Goal: Book appointment/travel/reservation

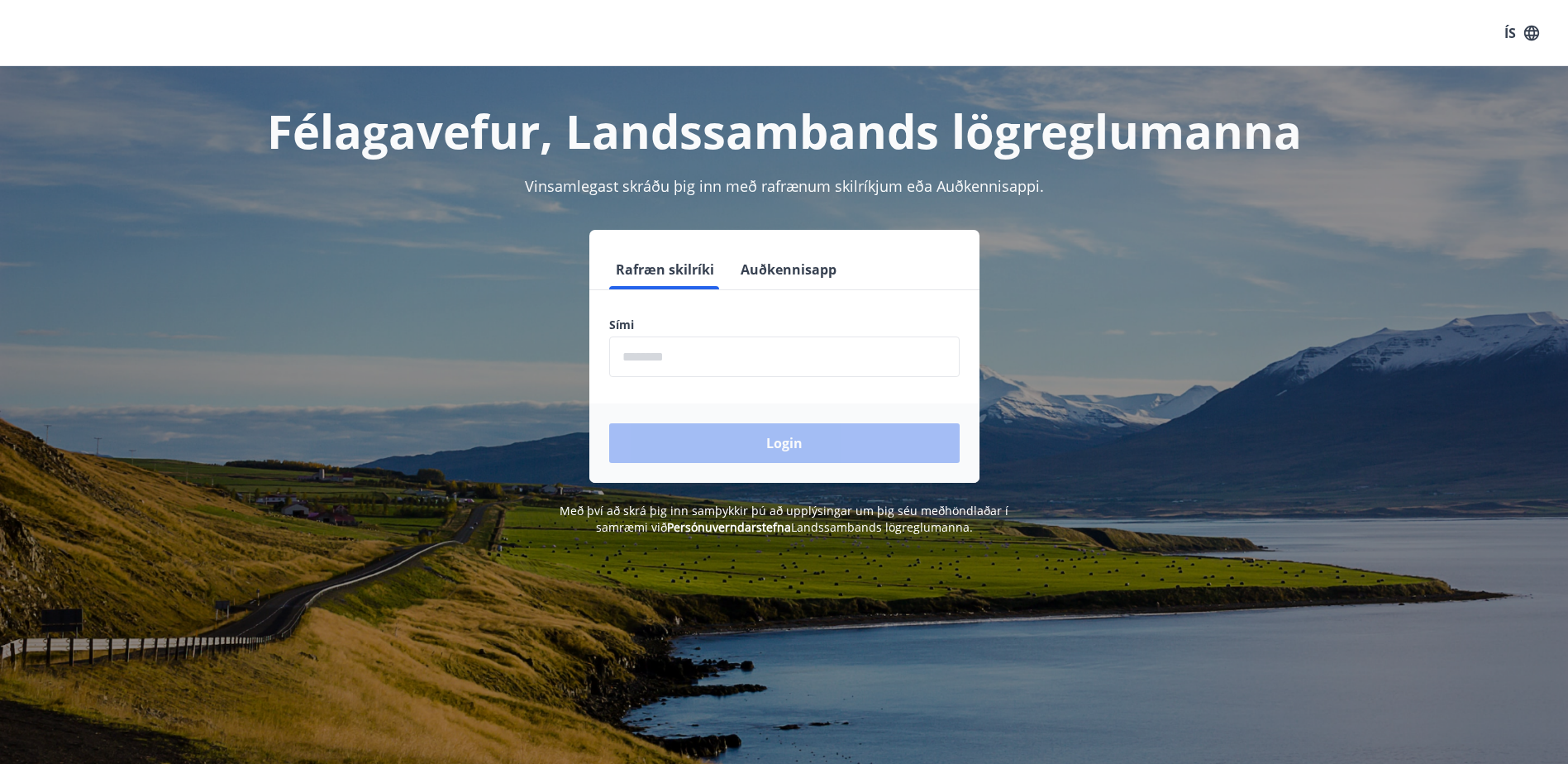
click at [720, 364] on input "phone" at bounding box center [784, 356] width 350 height 41
type input "********"
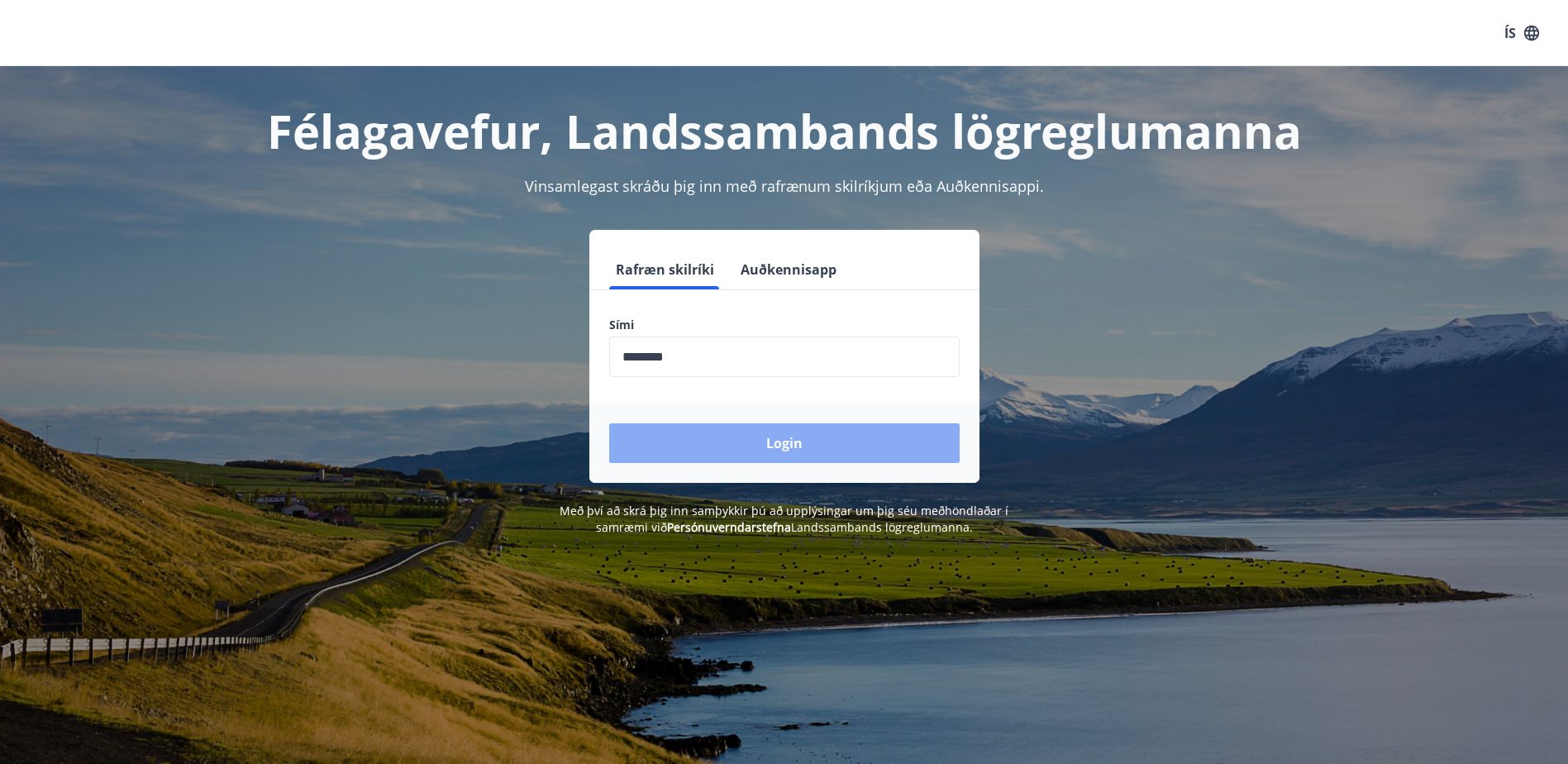
click at [712, 427] on button "Login" at bounding box center [784, 443] width 350 height 40
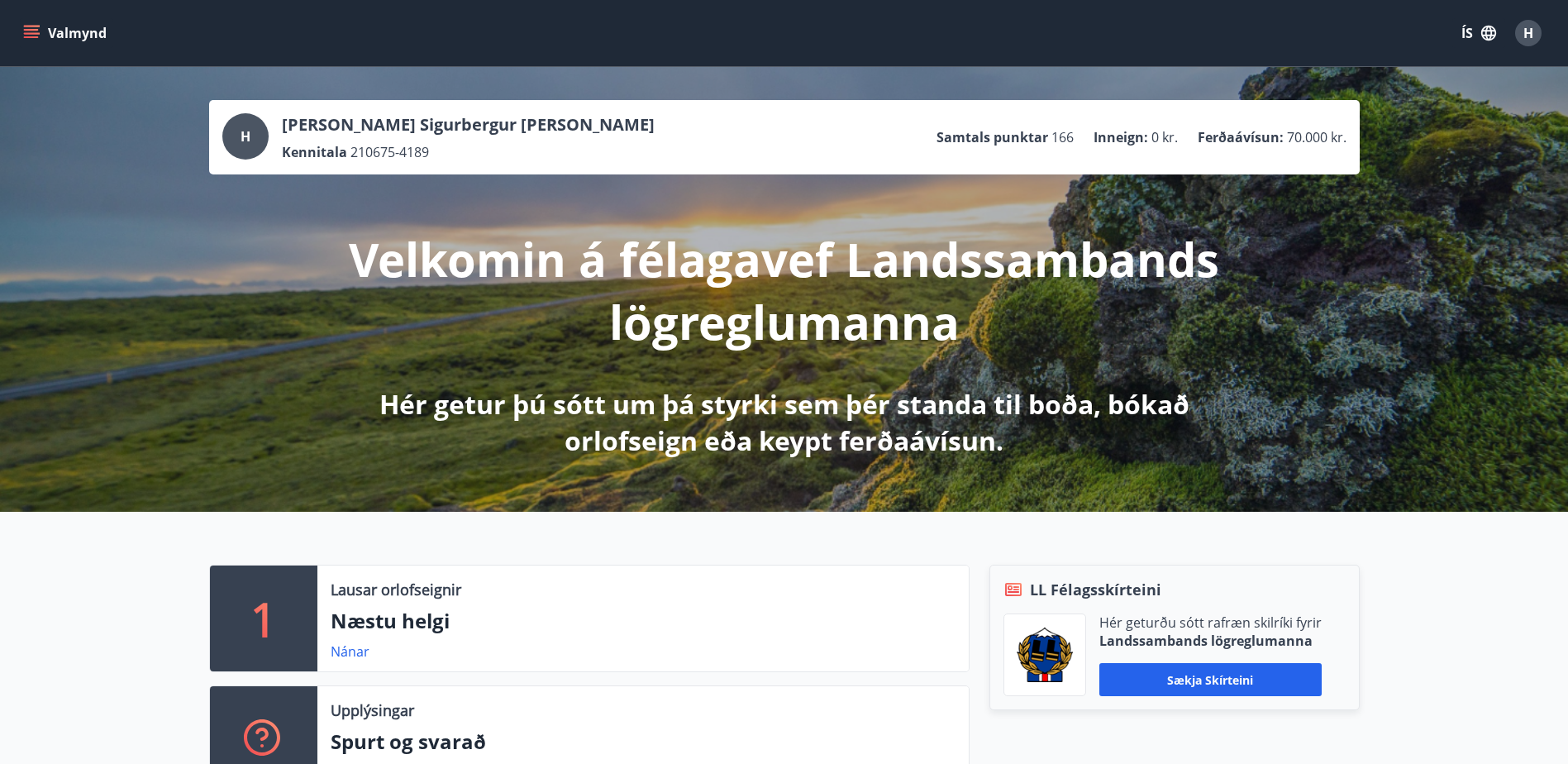
drag, startPoint x: 36, startPoint y: 27, endPoint x: 35, endPoint y: 59, distance: 32.0
click at [36, 33] on icon "menu" at bounding box center [31, 33] width 17 height 17
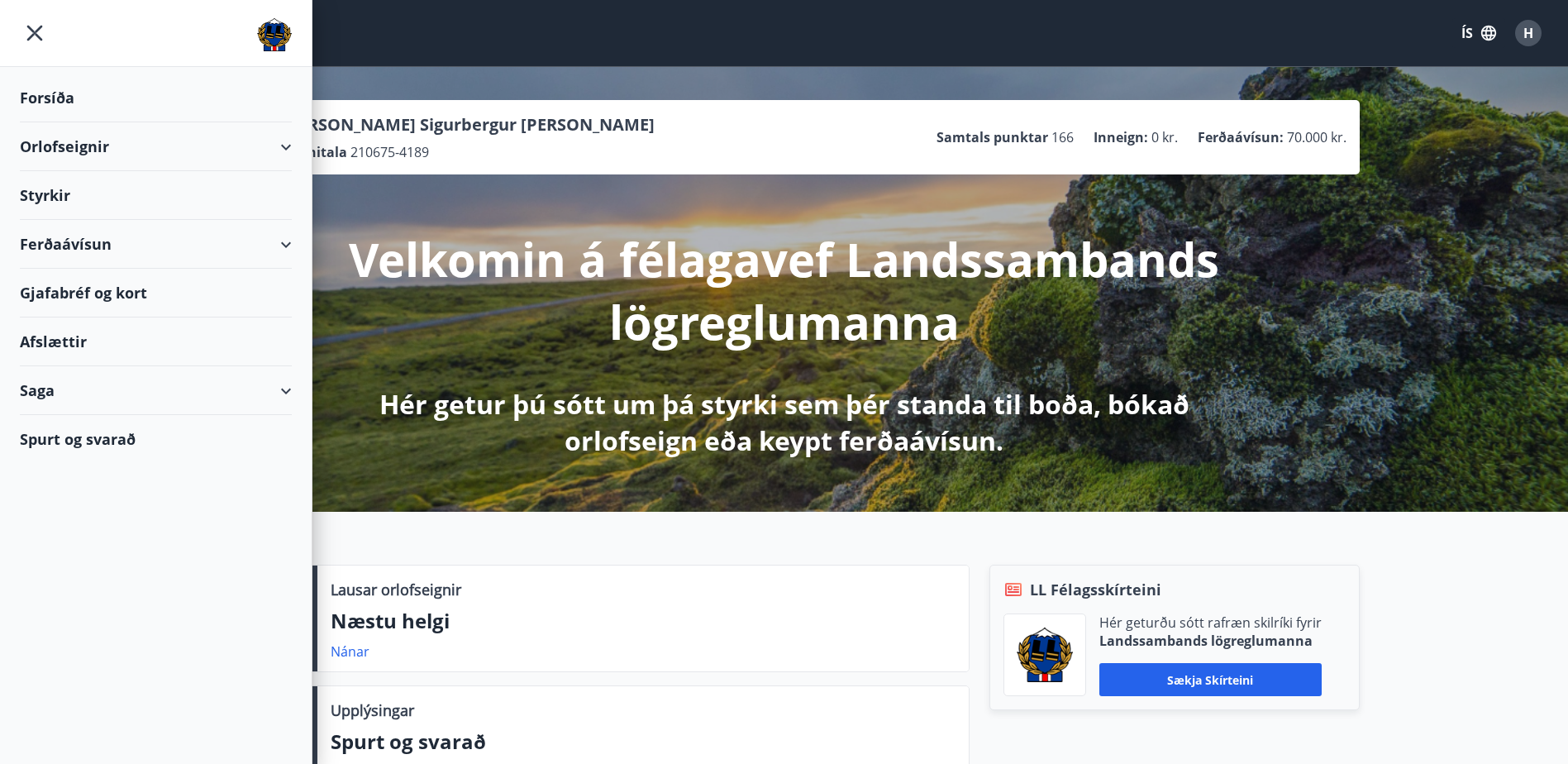
click at [51, 148] on div "Orlofseignir" at bounding box center [156, 147] width 272 height 49
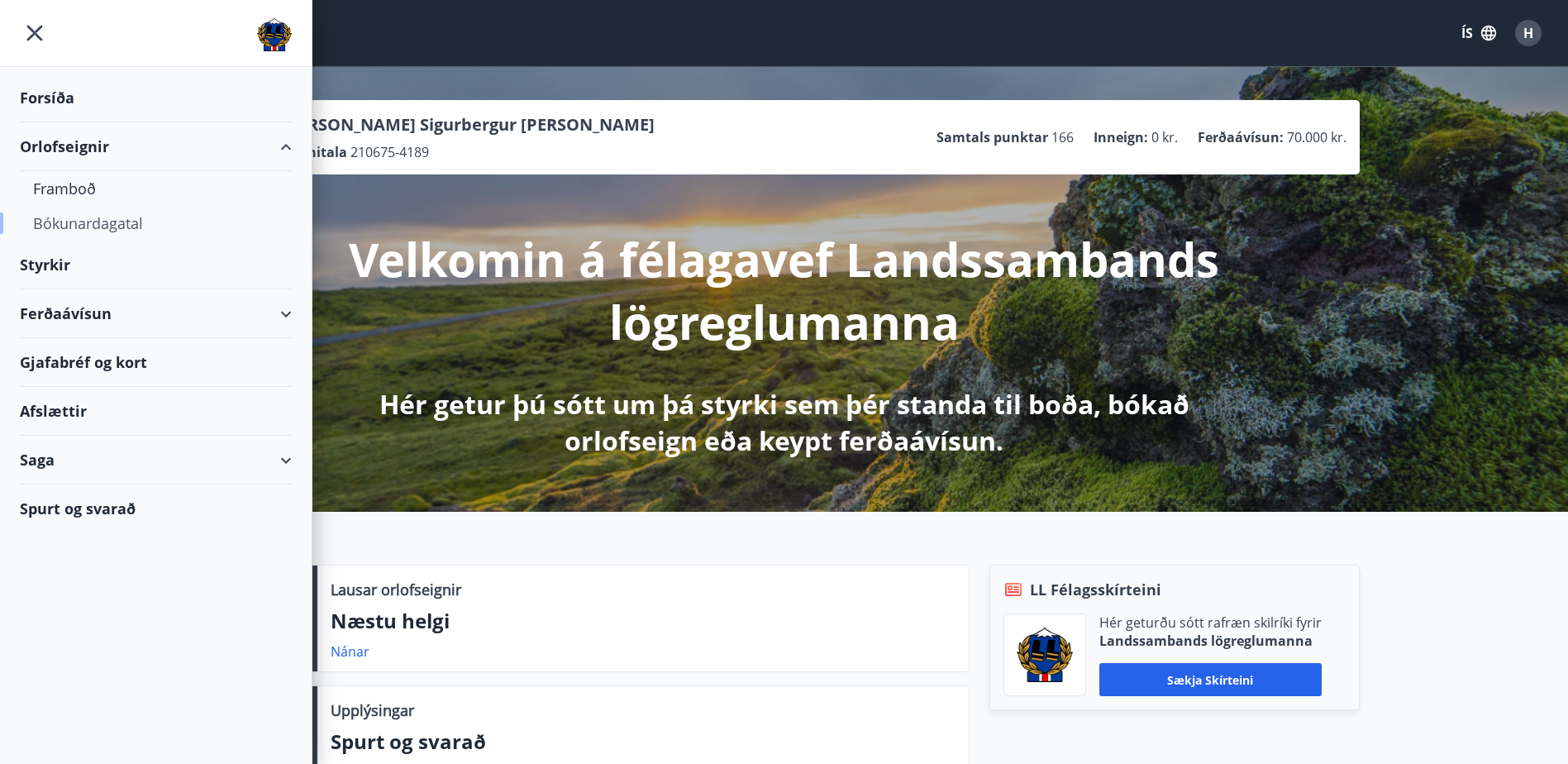
click at [70, 219] on div "Bókunardagatal" at bounding box center [156, 222] width 245 height 35
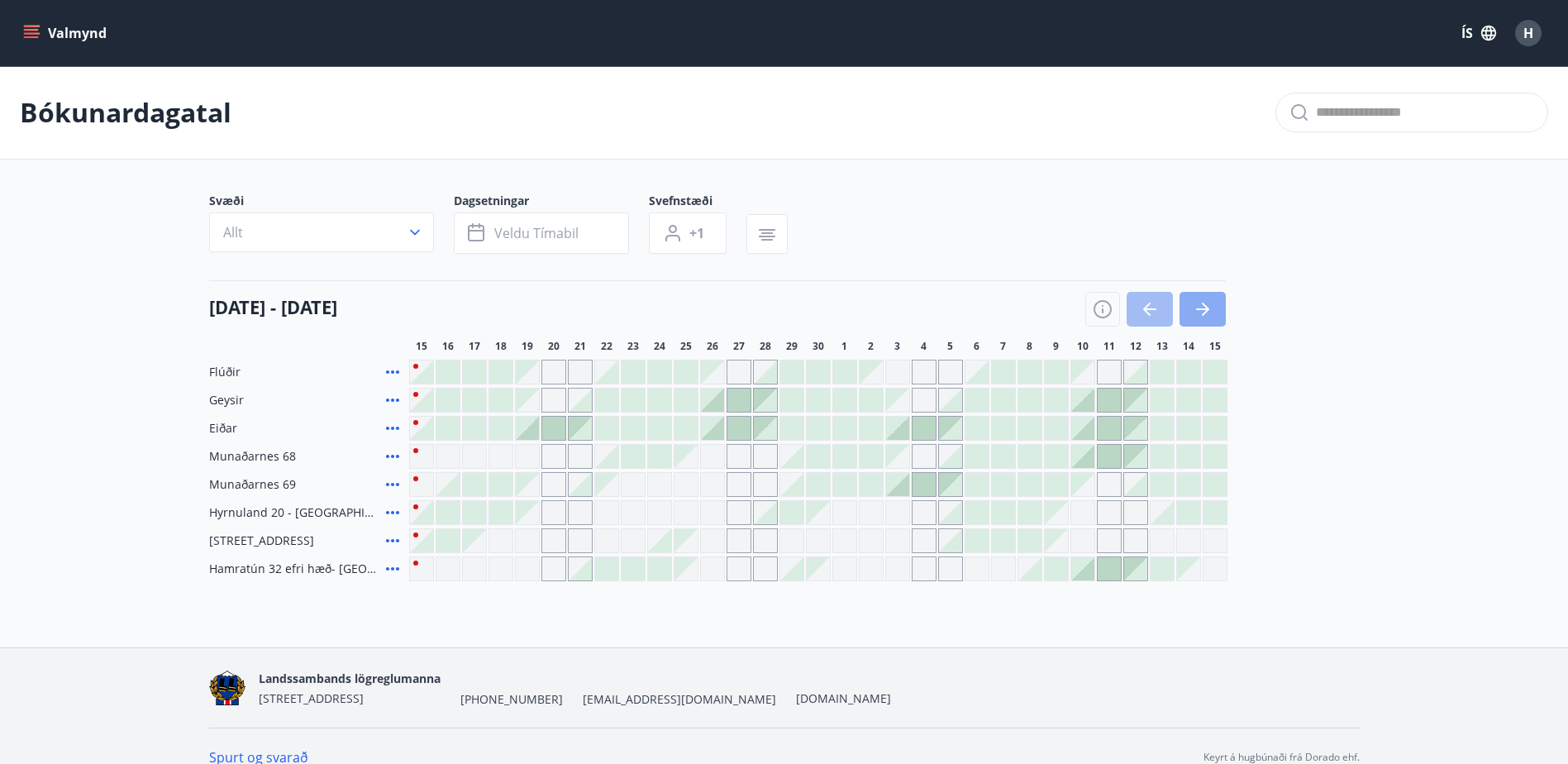
click at [1217, 306] on button "button" at bounding box center [1202, 308] width 46 height 35
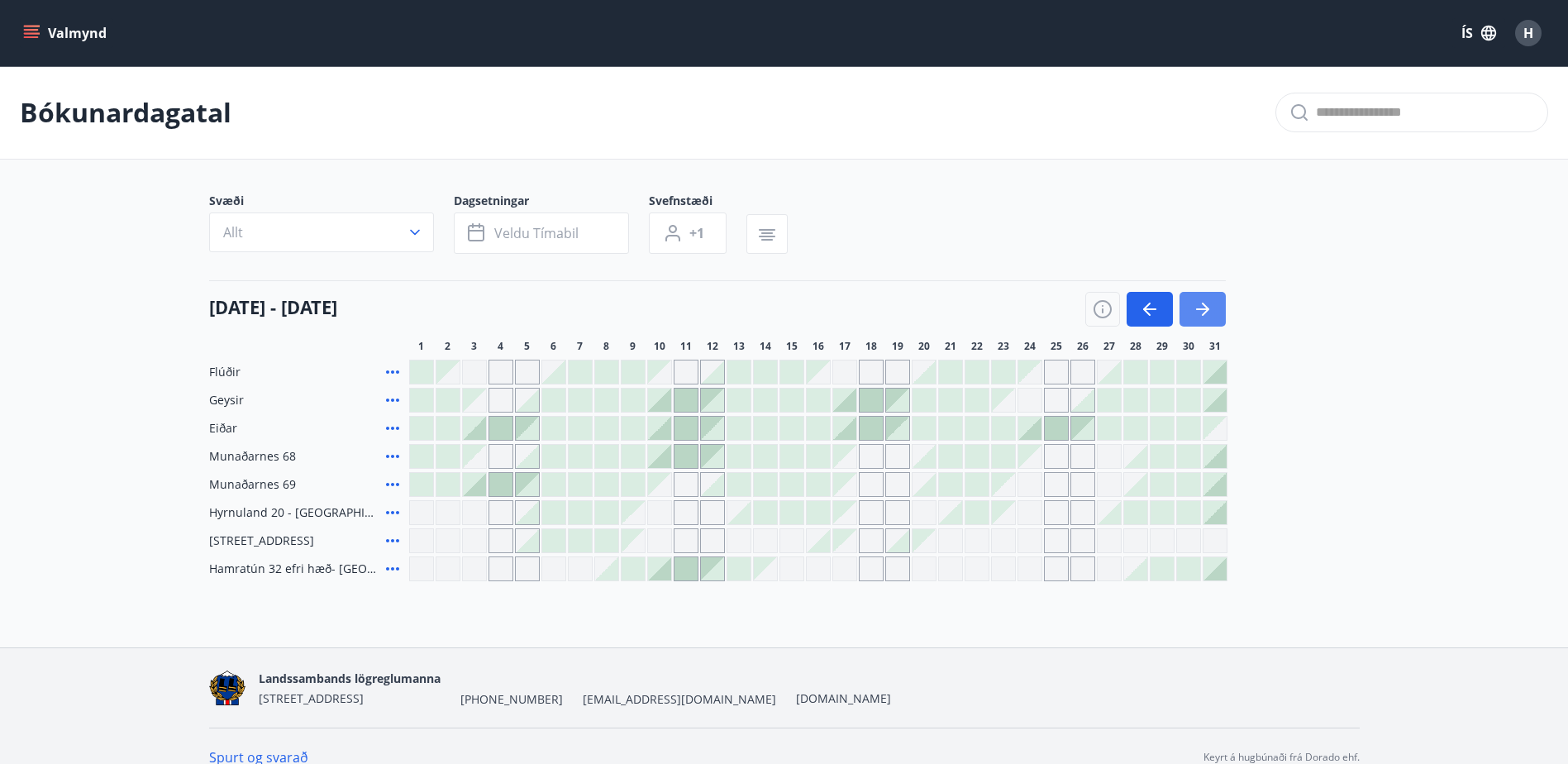
click at [1217, 306] on button "button" at bounding box center [1202, 308] width 46 height 35
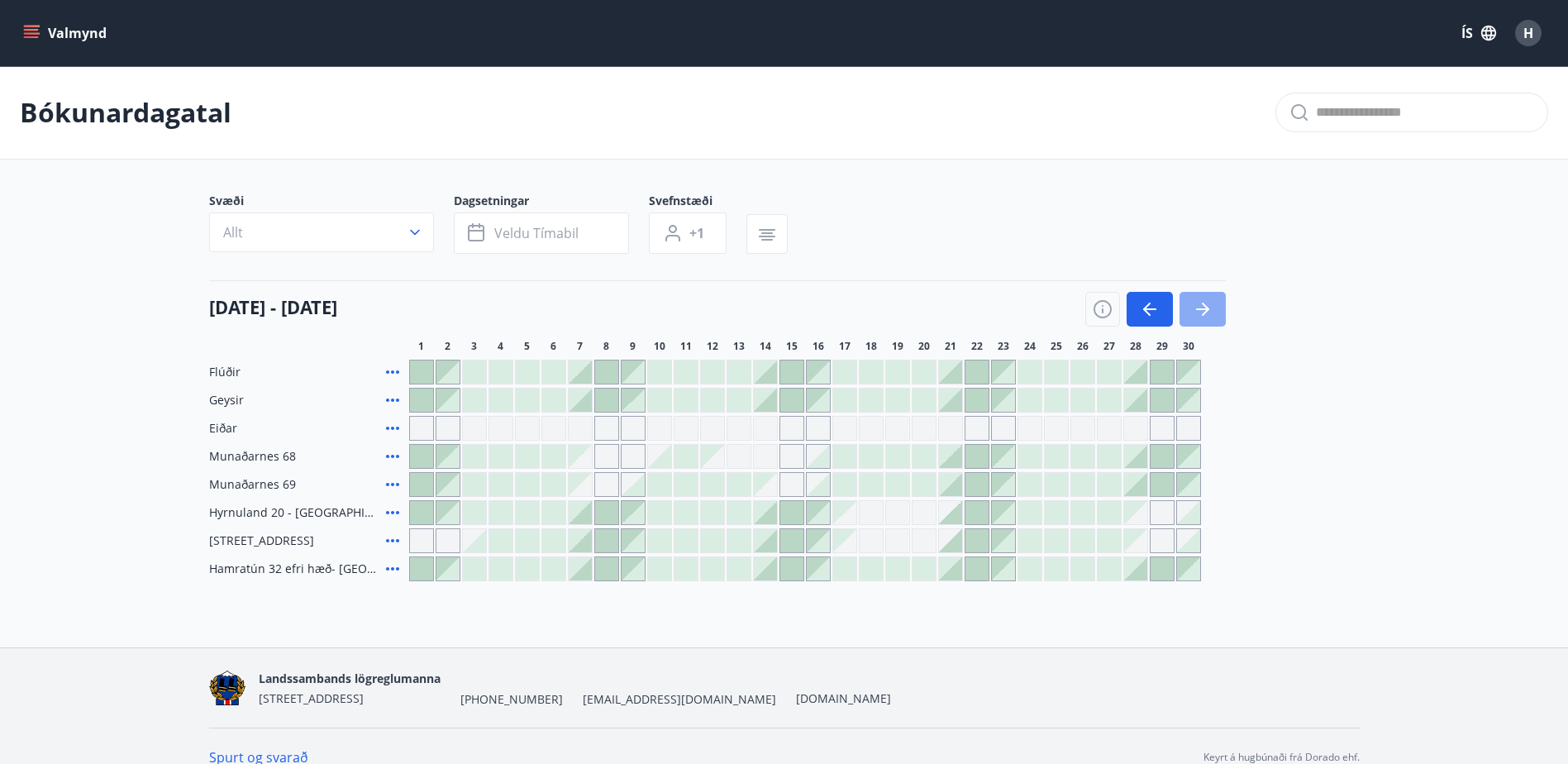
click at [1217, 306] on button "button" at bounding box center [1202, 308] width 46 height 35
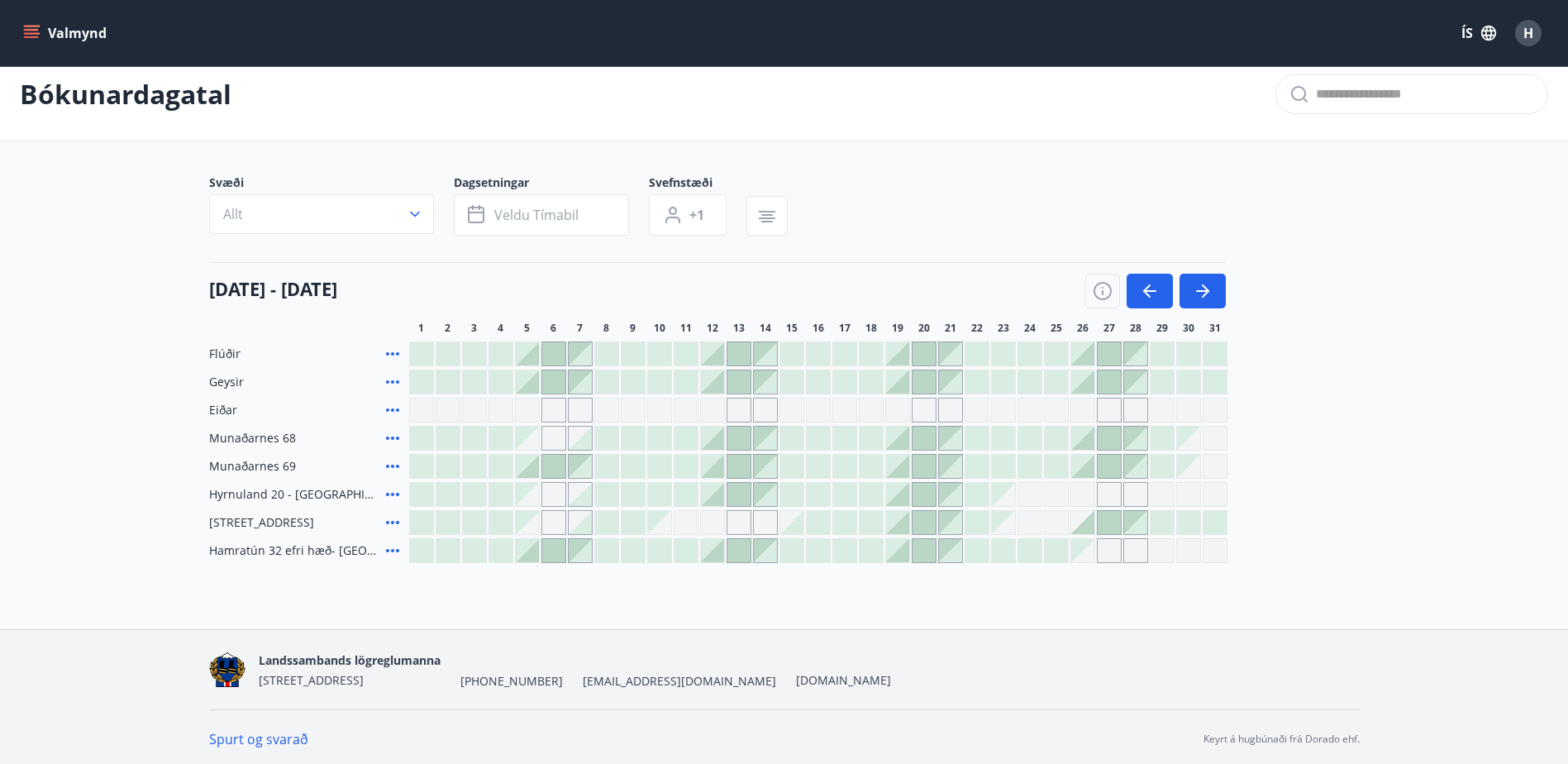
scroll to position [22, 0]
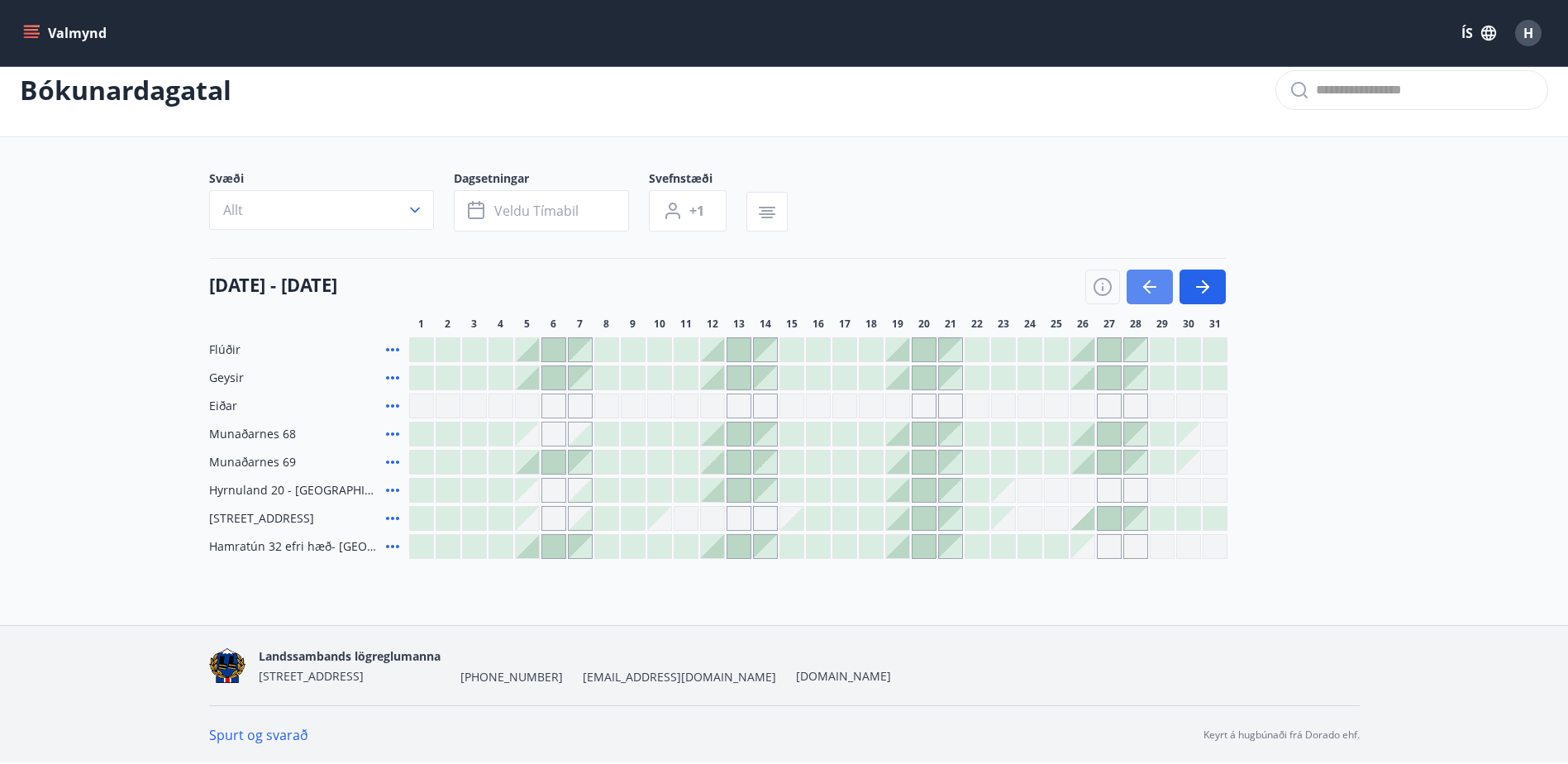
click at [1158, 283] on icon "button" at bounding box center [1150, 287] width 20 height 20
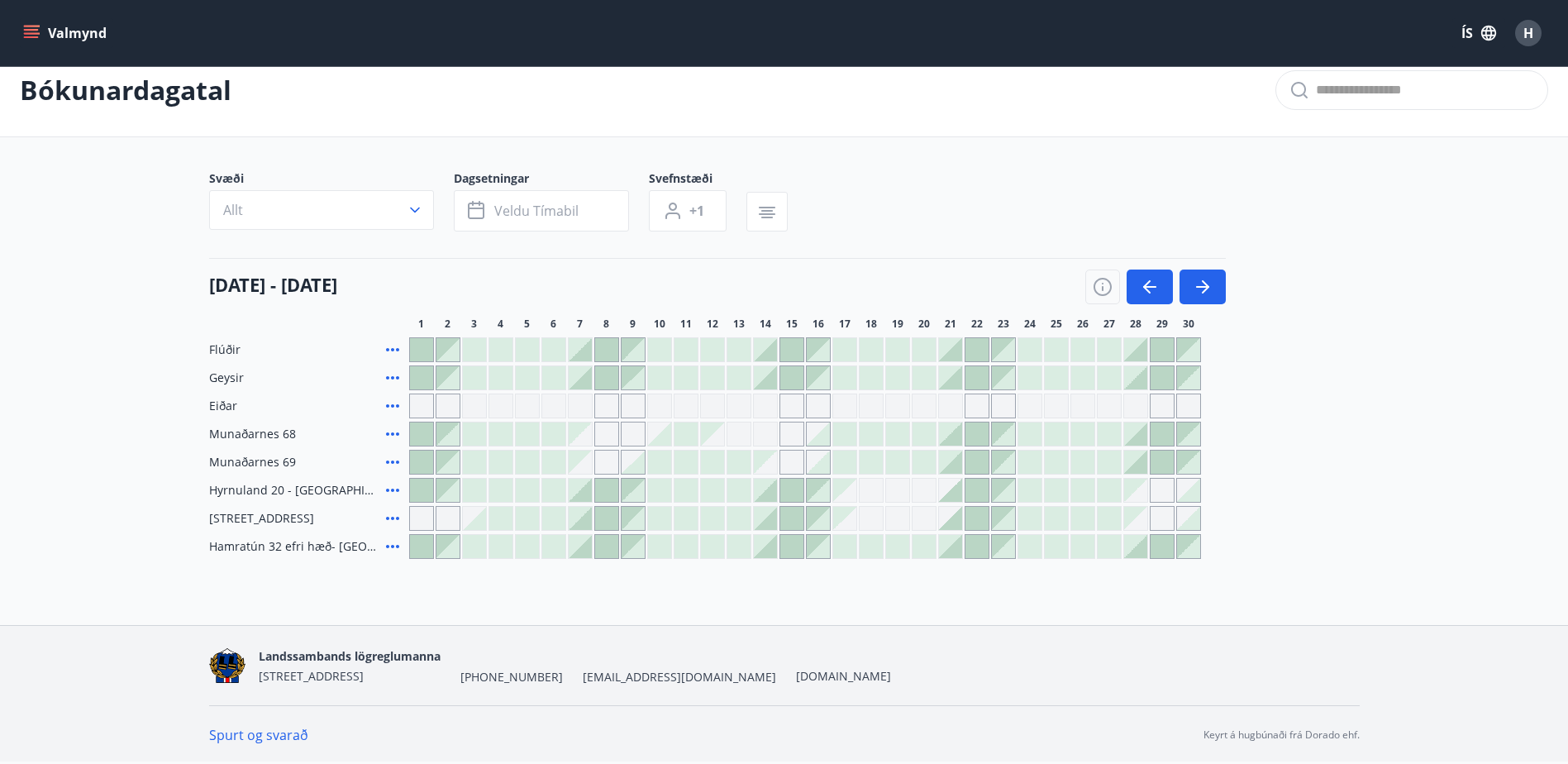
click at [392, 350] on icon at bounding box center [392, 349] width 13 height 3
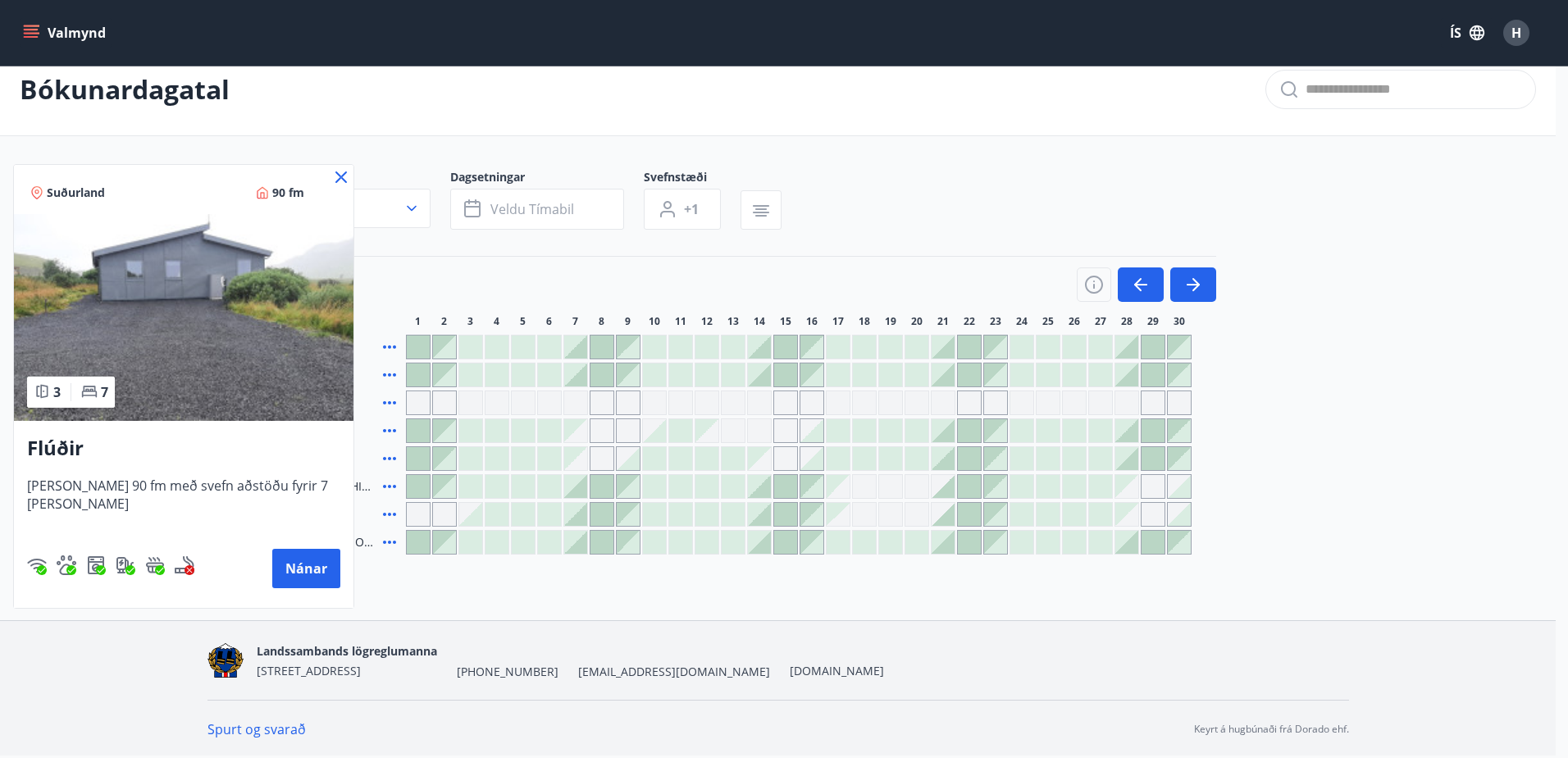
click at [338, 174] on icon at bounding box center [342, 177] width 12 height 12
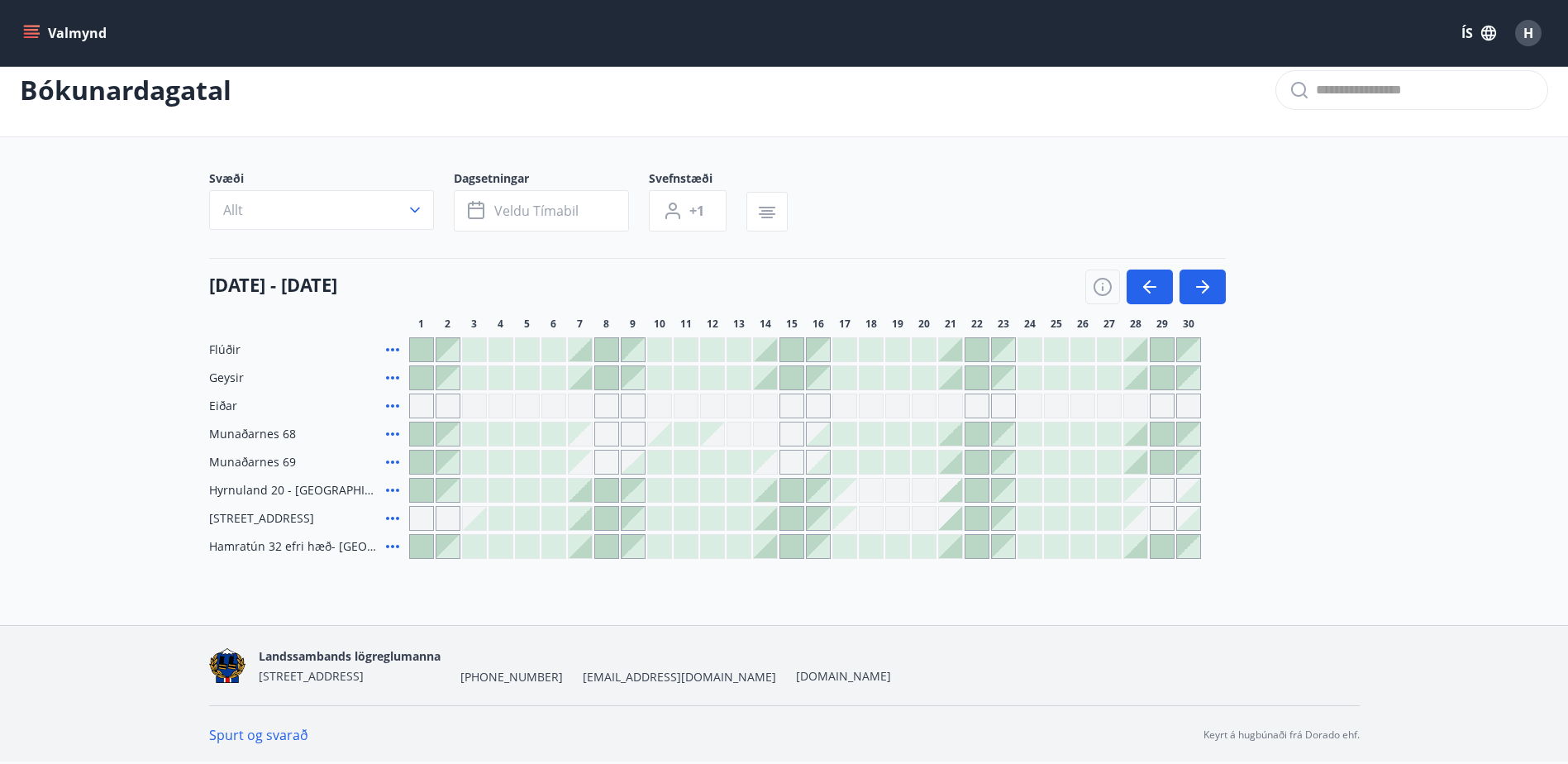
click at [114, 384] on main "Bókunardagatal Svæði Allt Dagsetningar Veldu tímabil Svefnstæði +1 01 nóvember …" at bounding box center [784, 301] width 1568 height 515
click at [1434, 379] on main "Bókunardagatal Svæði Allt Dagsetningar Veldu tímabil Svefnstæði +1 01 nóvember …" at bounding box center [784, 301] width 1568 height 515
click at [1216, 284] on button "button" at bounding box center [1202, 286] width 46 height 35
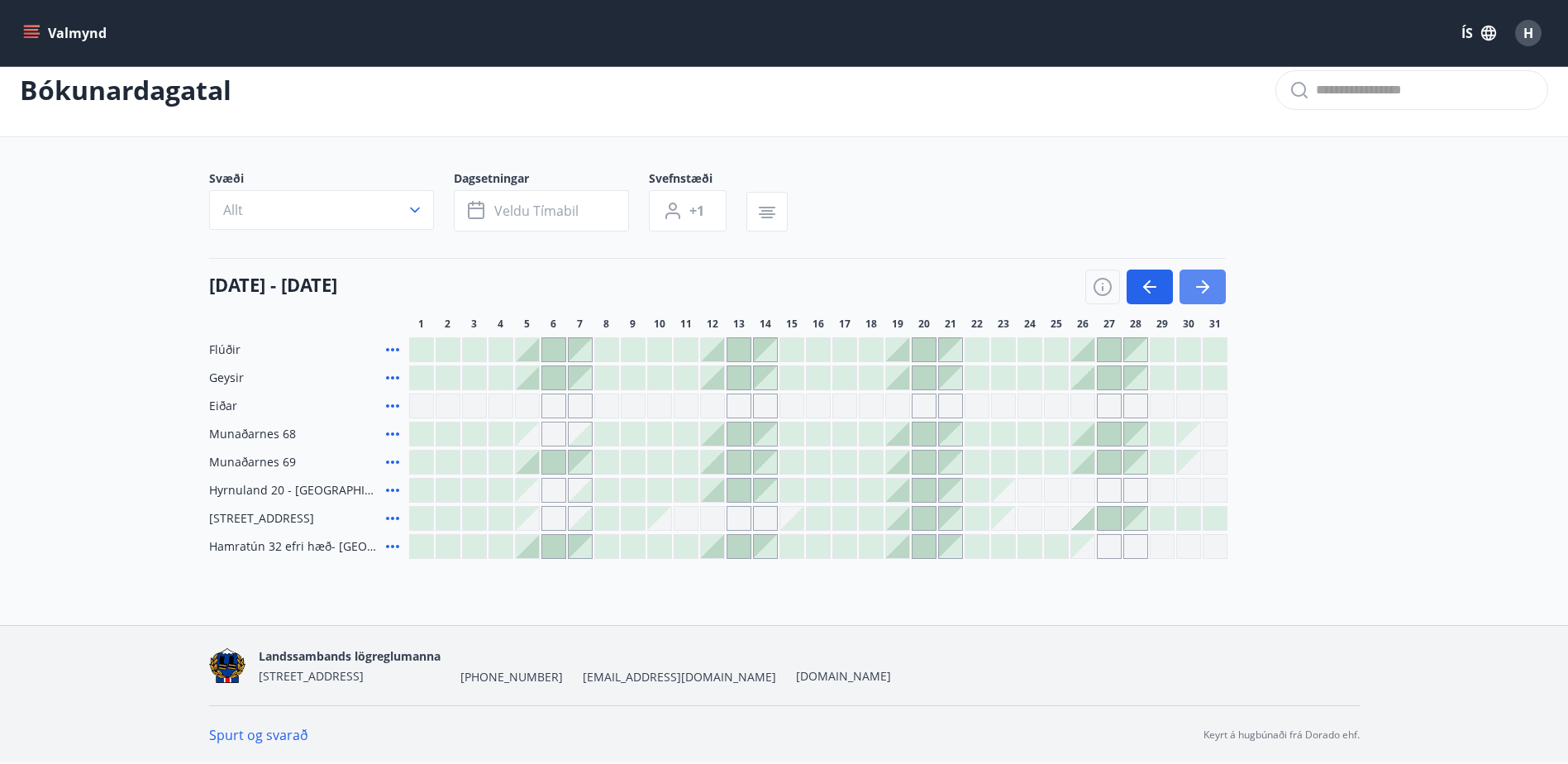
click at [1209, 280] on icon "button" at bounding box center [1203, 287] width 20 height 20
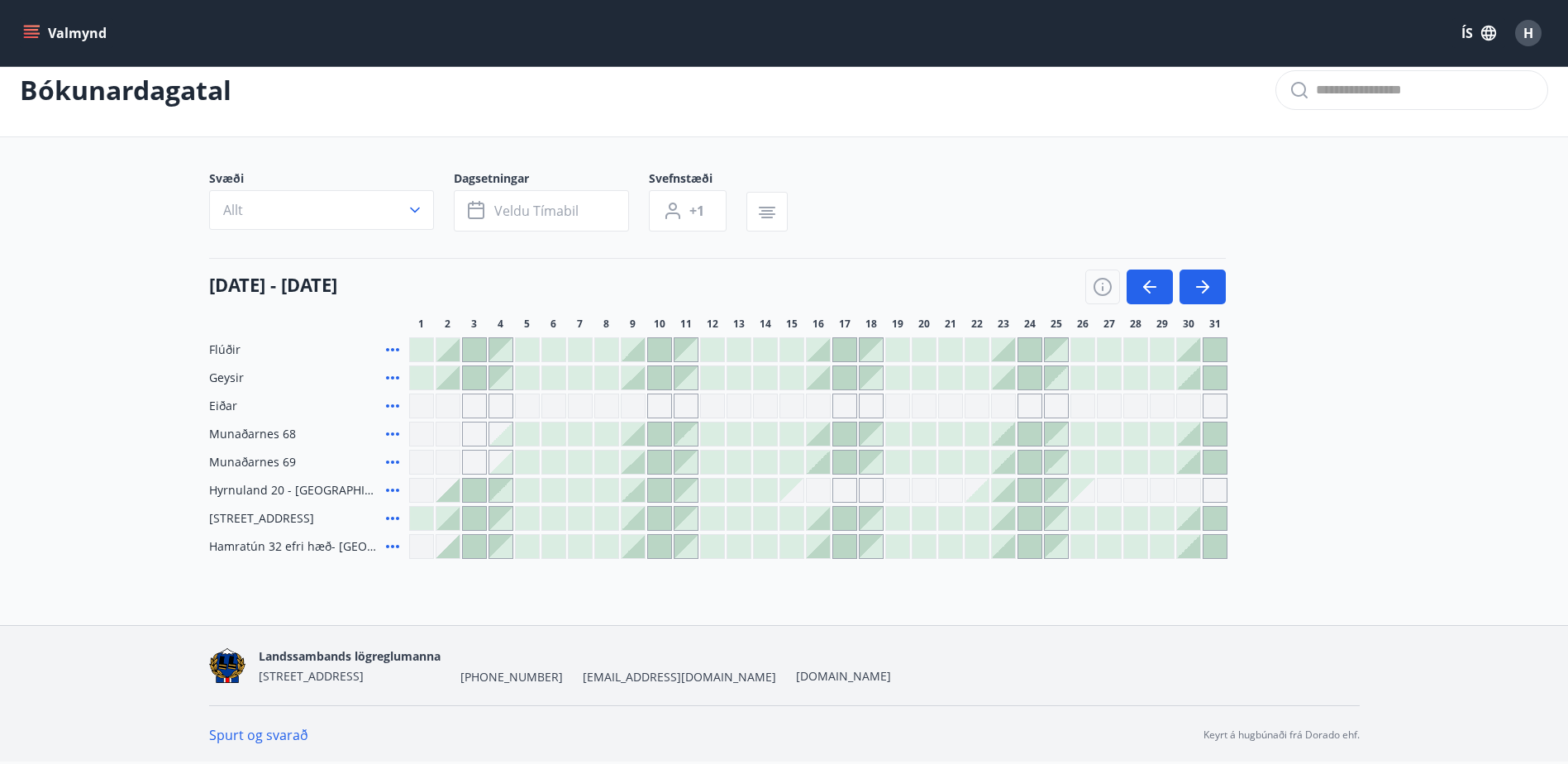
click at [1434, 330] on main "Bókunardagatal Svæði Allt Dagsetningar Veldu tímabil Svefnstæði +1 01 janúar - …" at bounding box center [784, 301] width 1568 height 515
click at [1328, 244] on div "Svæði Allt Dagsetningar Veldu tímabil Svefnstæði +1 01 janúar - 31 janúar 1 2 3…" at bounding box center [784, 364] width 1150 height 388
click at [1385, 173] on main "Bókunardagatal Svæði Allt Dagsetningar Veldu tímabil Svefnstæði +1 01 janúar - …" at bounding box center [784, 301] width 1568 height 515
click at [1463, 403] on main "Bókunardagatal Svæði Allt Dagsetningar Veldu tímabil Svefnstæði +1 01 janúar - …" at bounding box center [784, 301] width 1568 height 515
click at [1325, 388] on div "Flúðir Geysir Eiðar Munaðarnes 68 Munaðarnes 69 Hyrnuland 20 - Akureyri Hátún 4…" at bounding box center [784, 448] width 1150 height 221
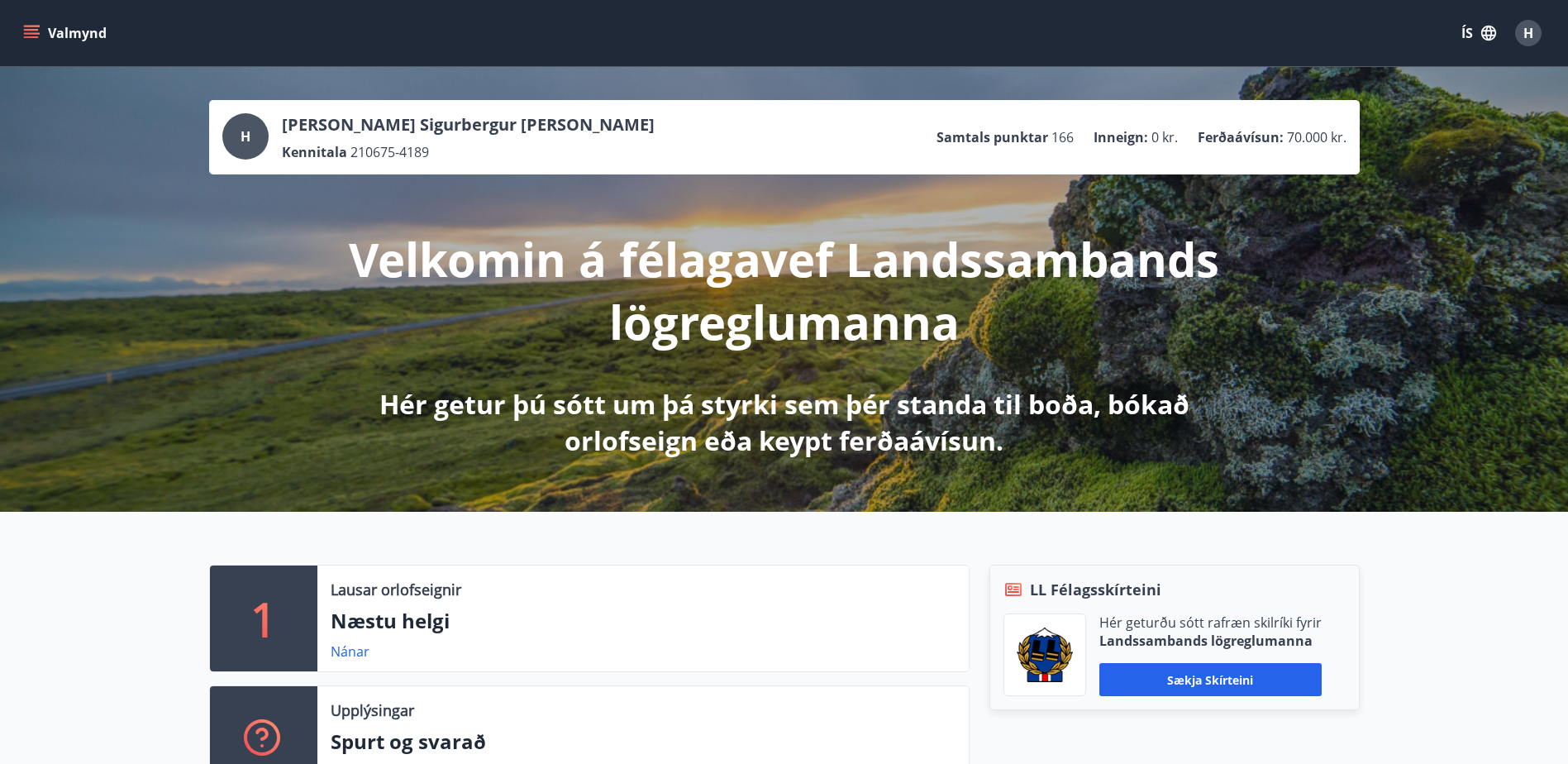
click at [26, 31] on icon "menu" at bounding box center [31, 33] width 17 height 17
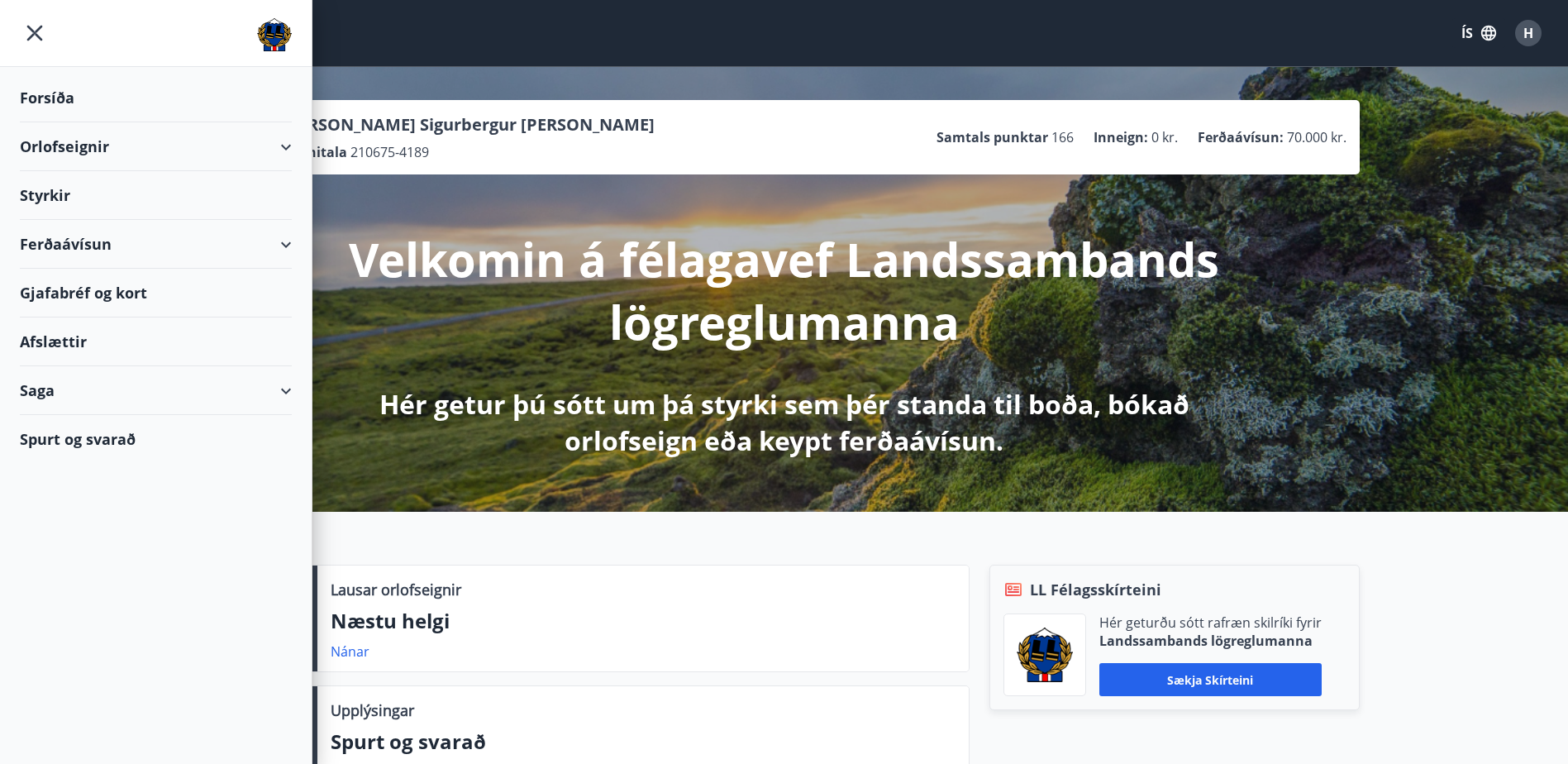
click at [56, 146] on div "Orlofseignir" at bounding box center [156, 147] width 272 height 49
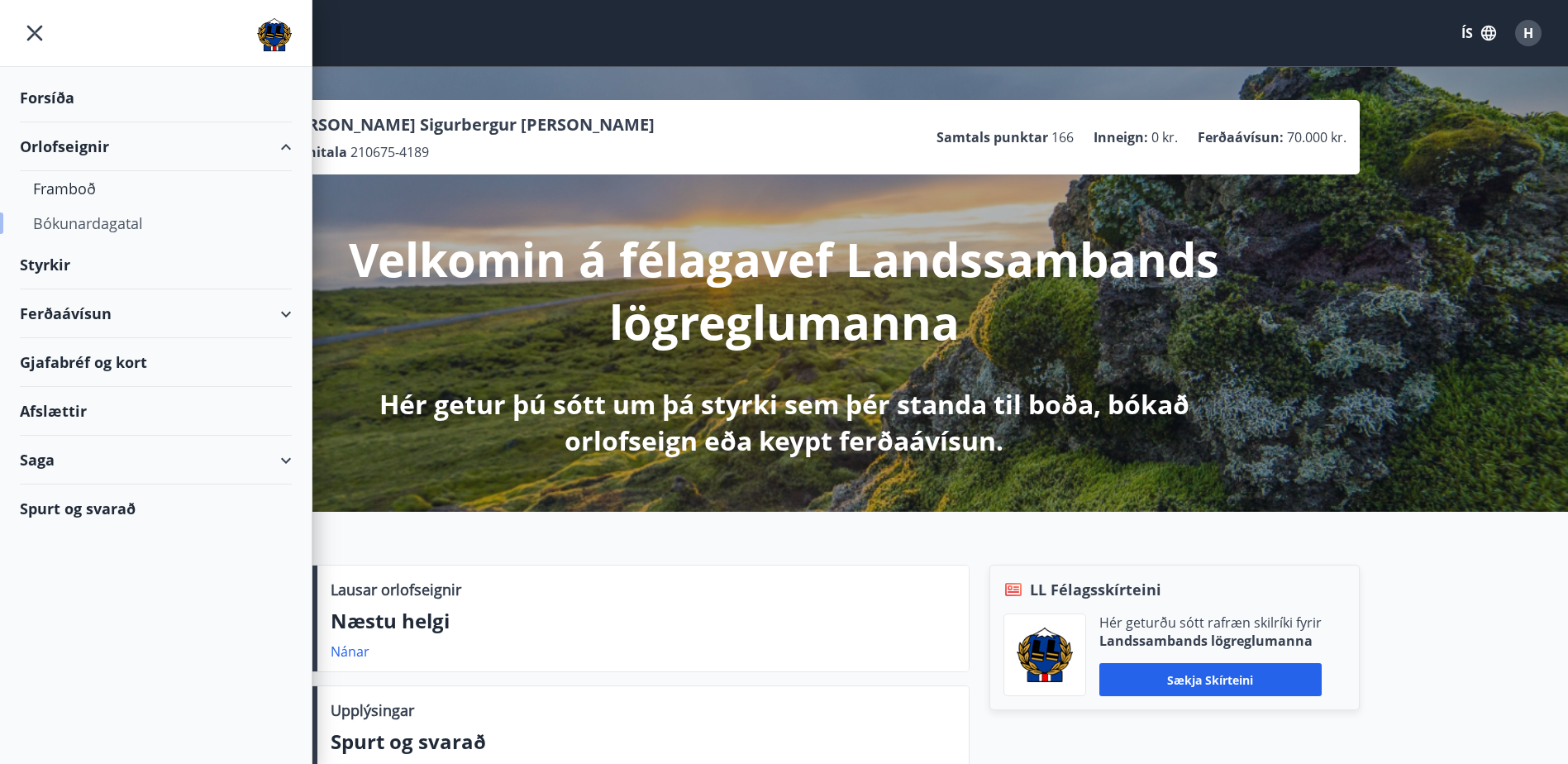
click at [69, 225] on div "Bókunardagatal" at bounding box center [156, 222] width 245 height 35
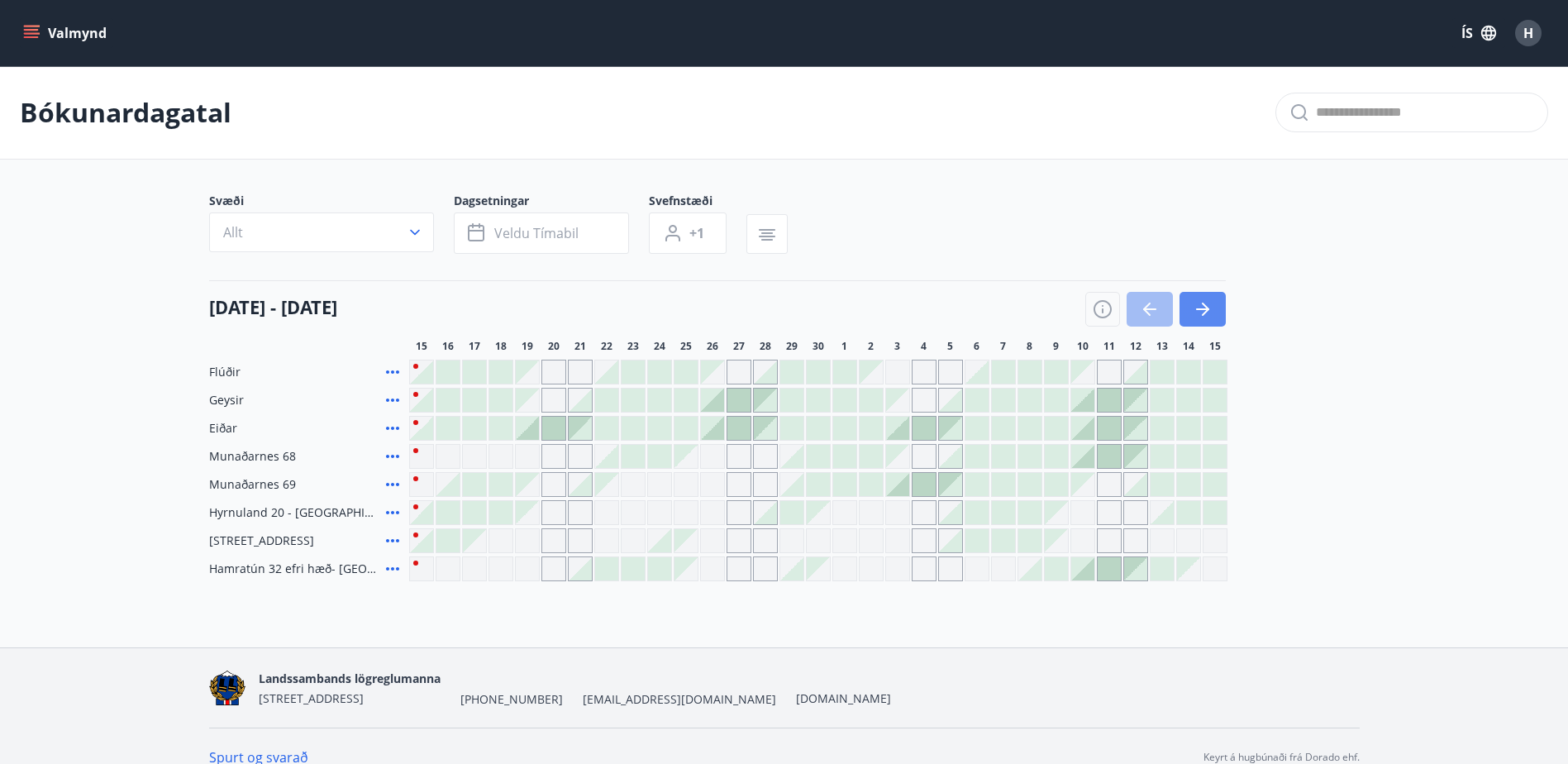
click at [1219, 315] on button "button" at bounding box center [1202, 308] width 46 height 35
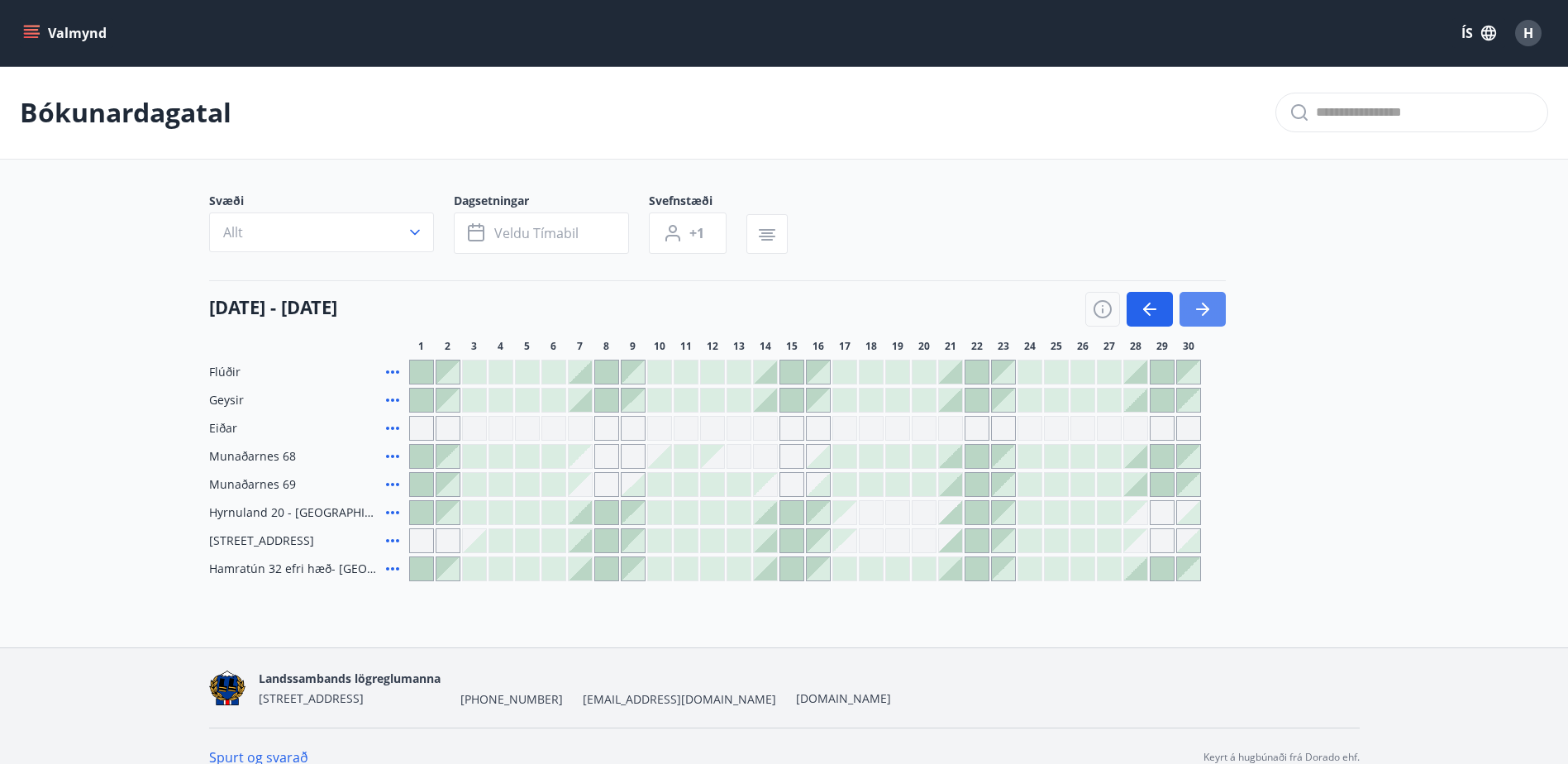
click at [1198, 313] on icon "button" at bounding box center [1203, 309] width 20 height 20
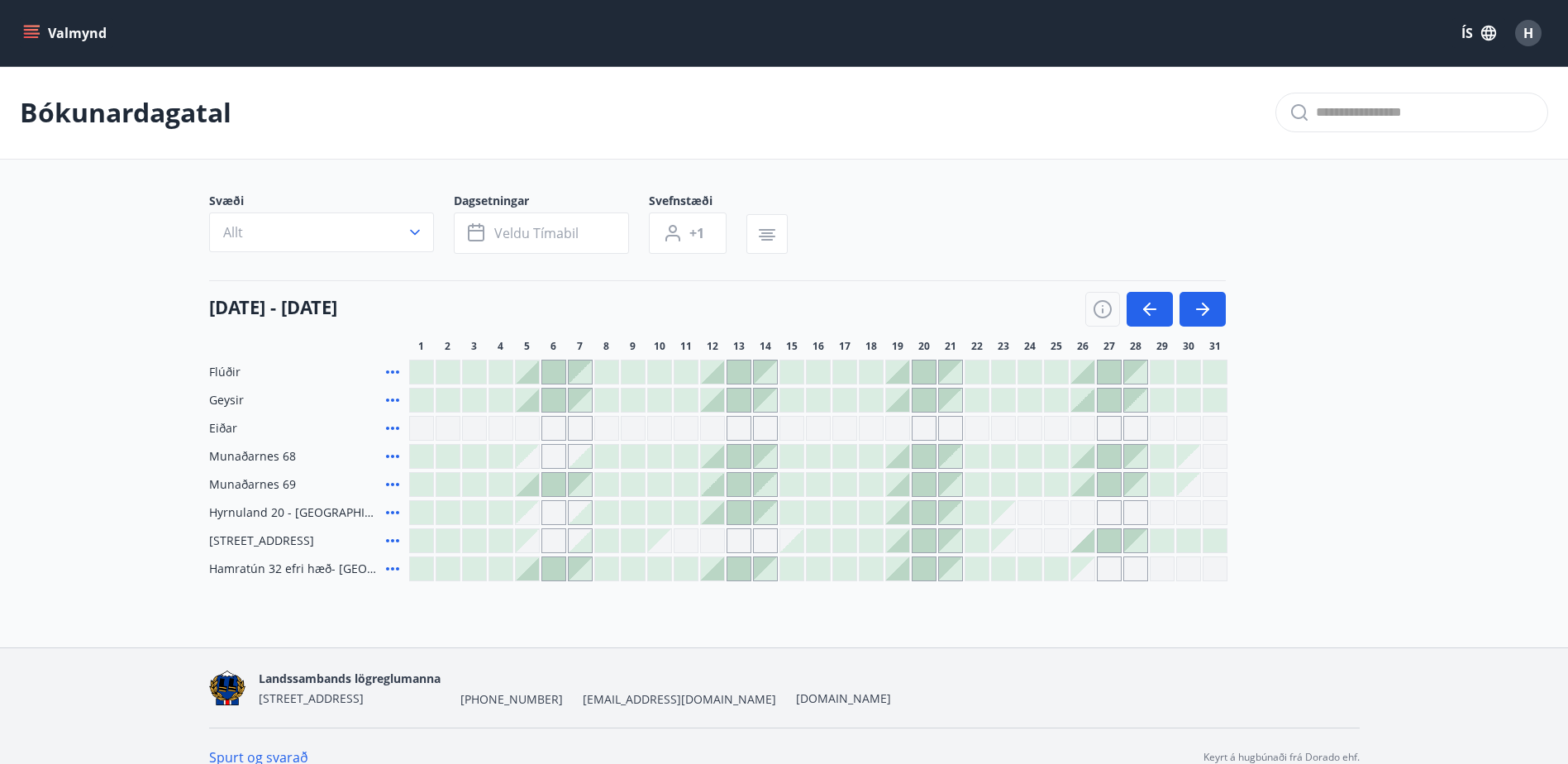
click at [393, 368] on icon at bounding box center [393, 372] width 20 height 20
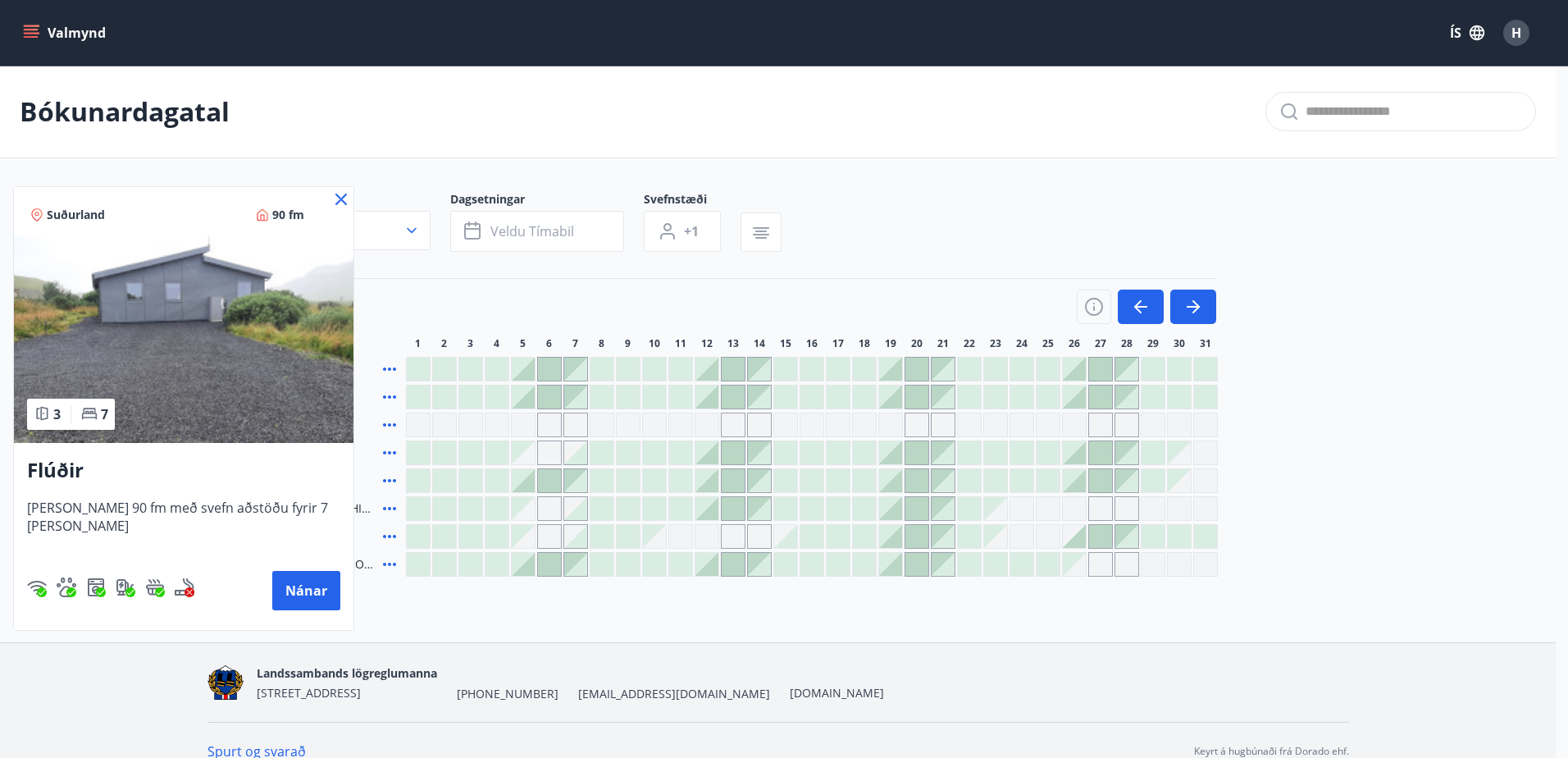
click at [1201, 367] on div at bounding box center [784, 379] width 1568 height 758
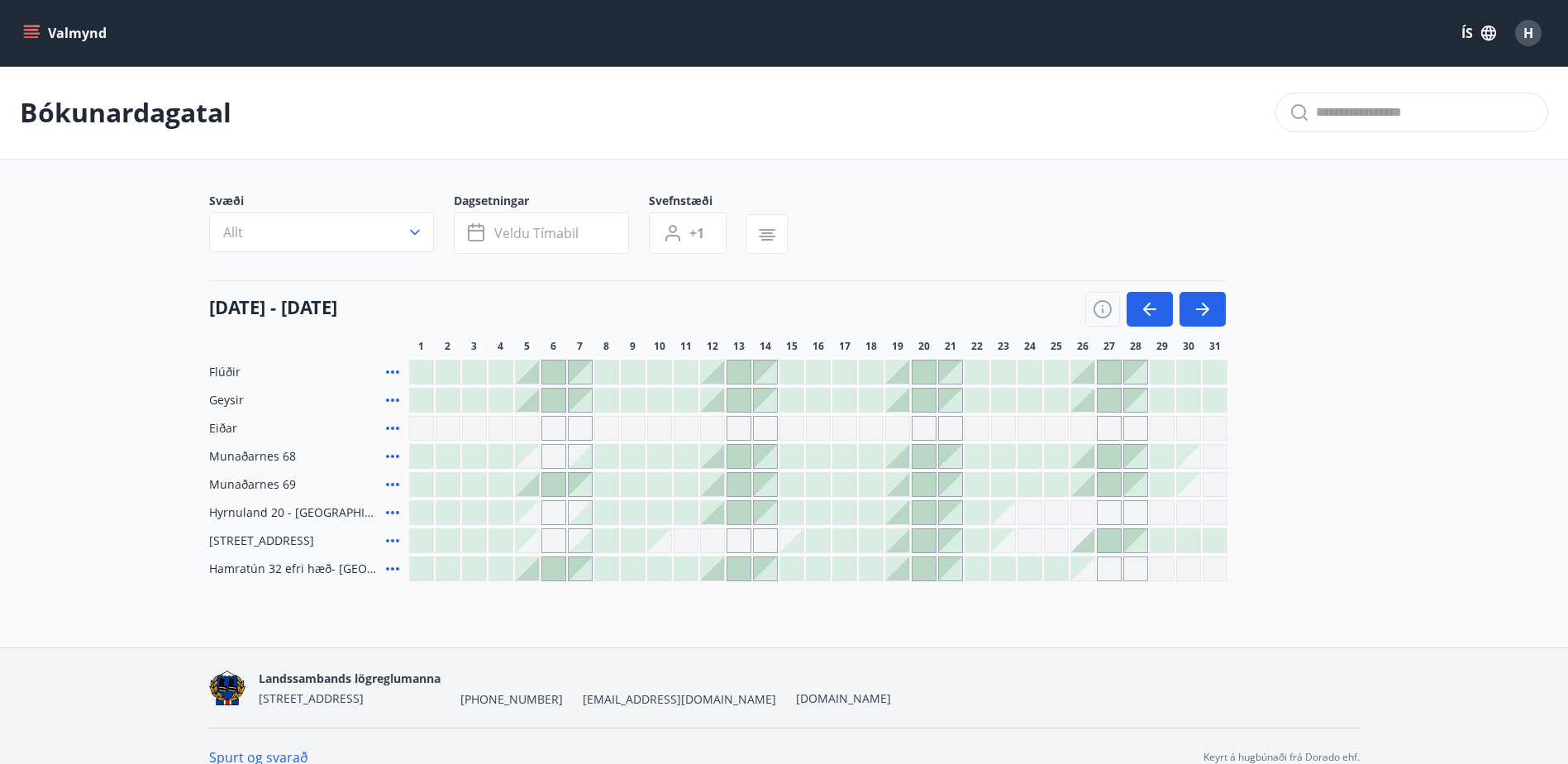
click at [1214, 367] on div at bounding box center [1214, 371] width 23 height 23
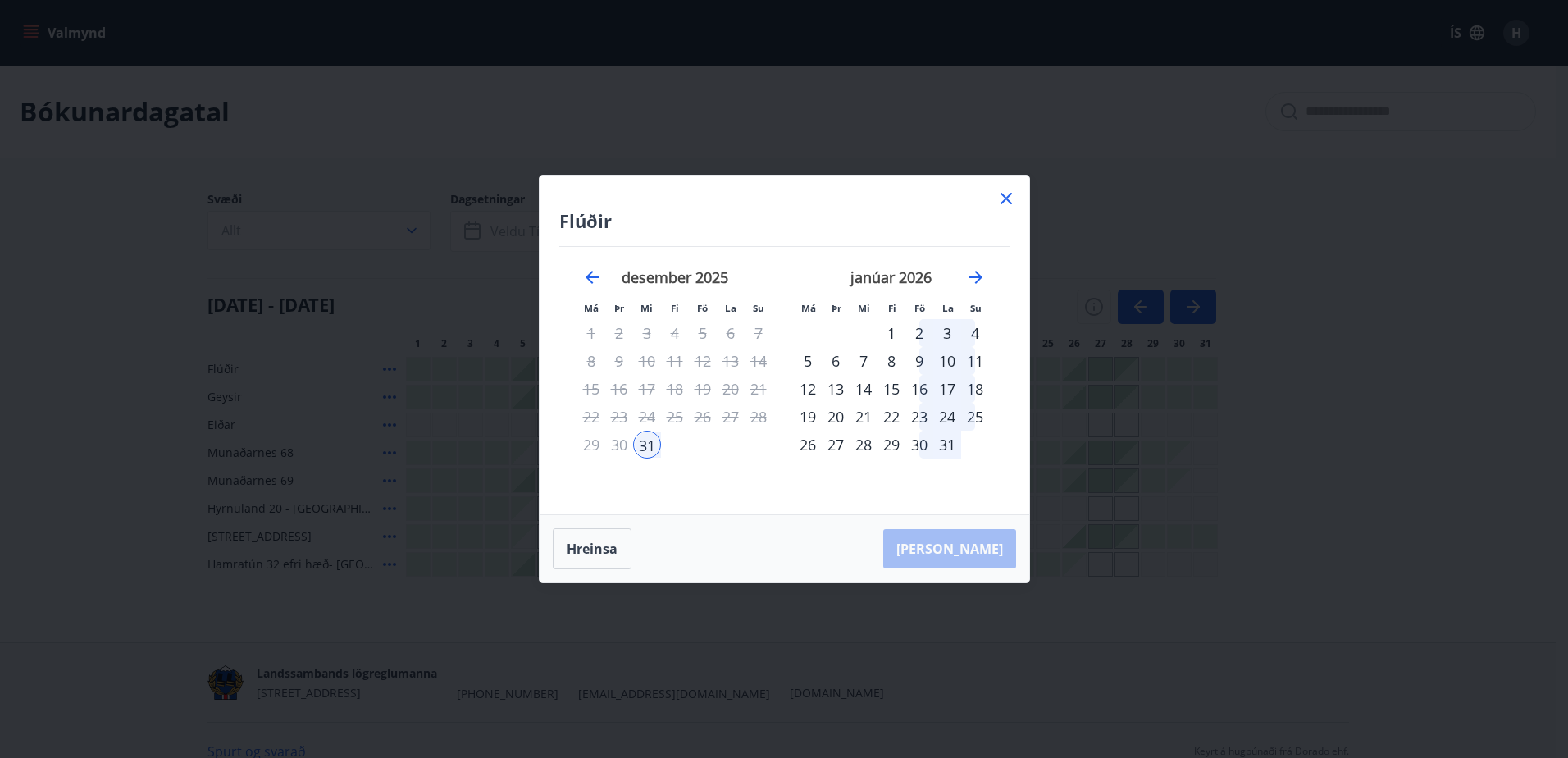
click at [973, 332] on div "4" at bounding box center [975, 332] width 28 height 28
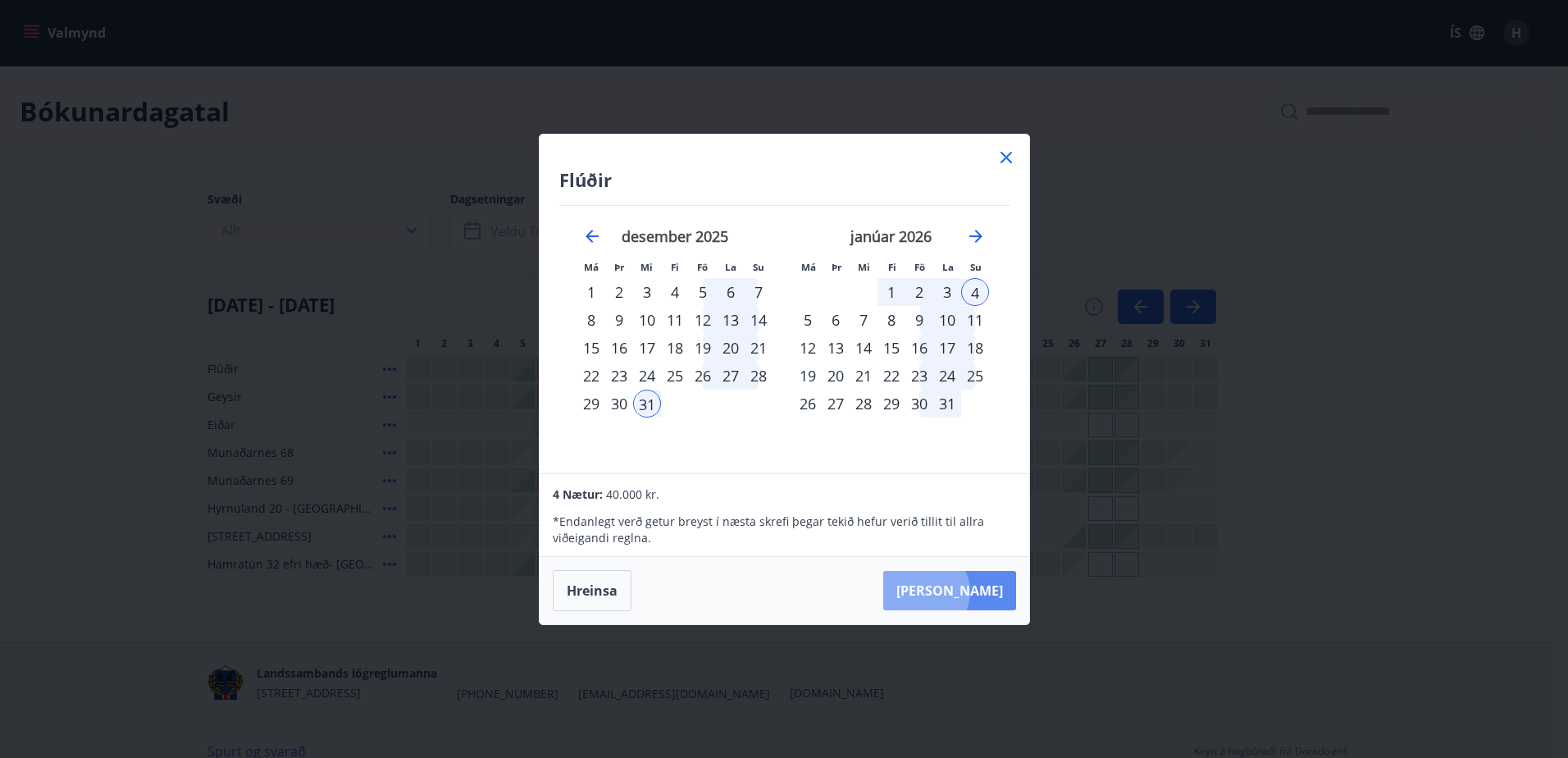
click at [974, 591] on button "[PERSON_NAME]" at bounding box center [949, 591] width 133 height 40
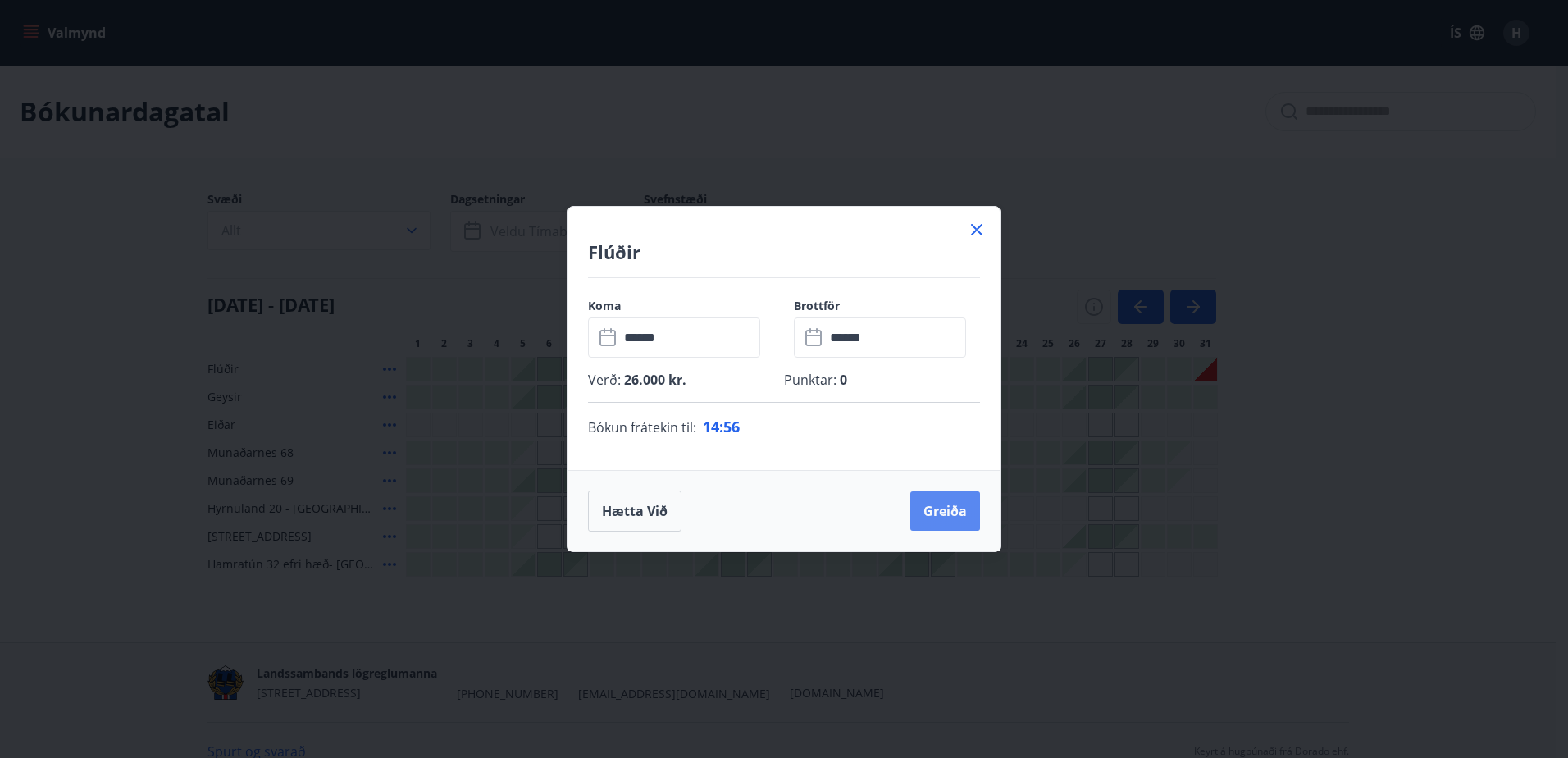
click at [944, 506] on button "Greiða" at bounding box center [945, 511] width 69 height 40
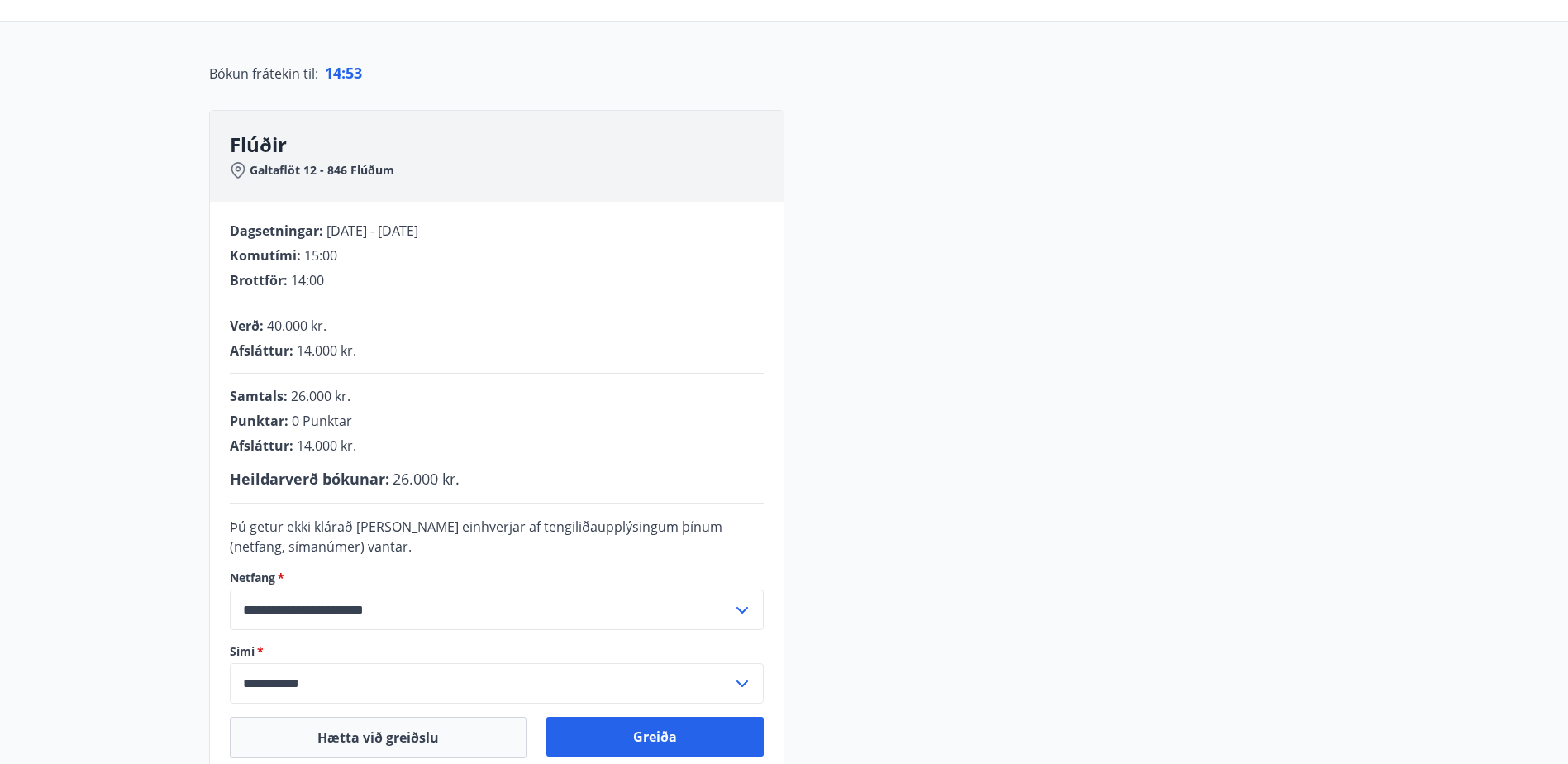
scroll to position [354, 0]
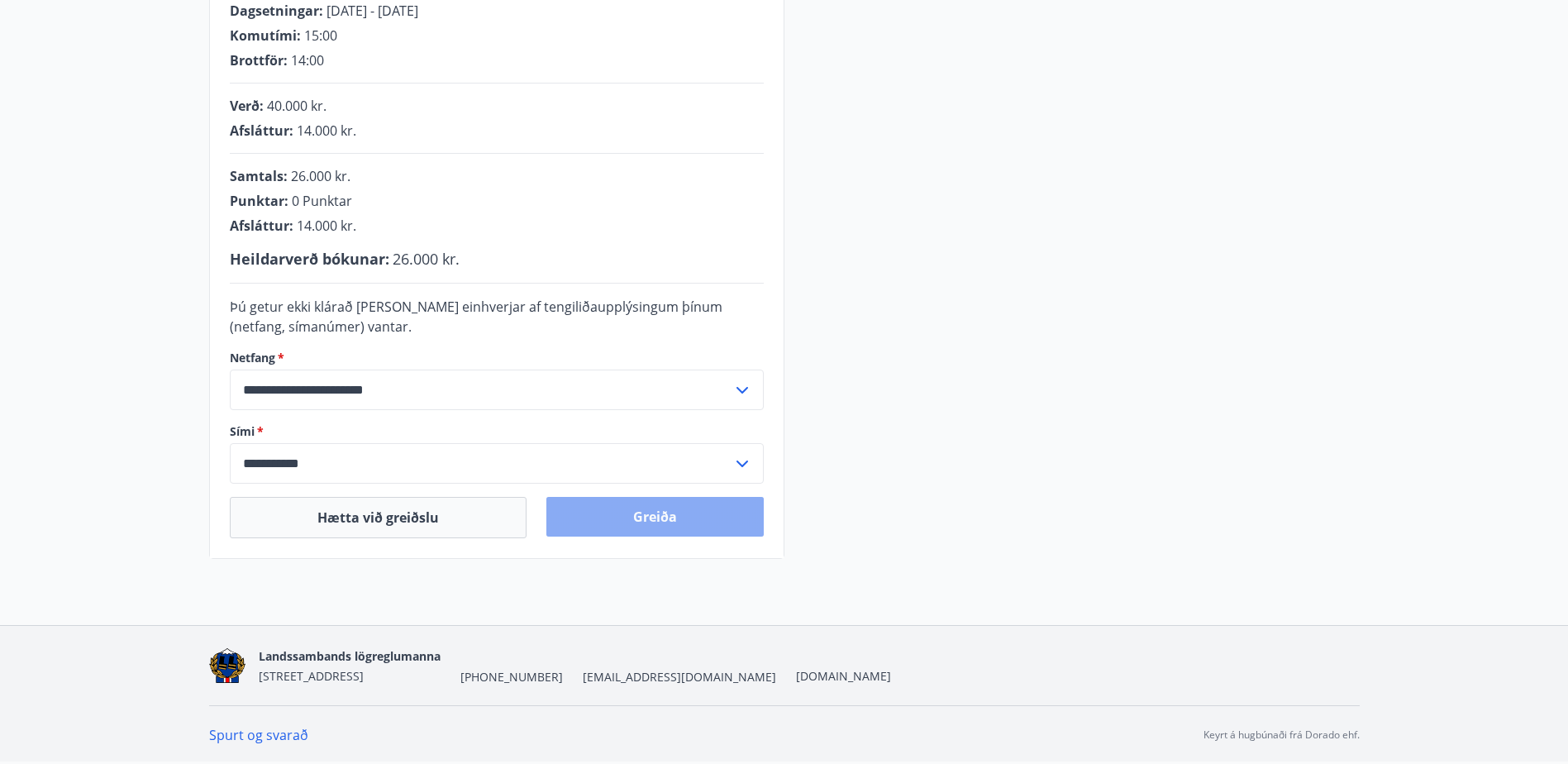
click at [648, 516] on button "Greiða" at bounding box center [655, 517] width 217 height 40
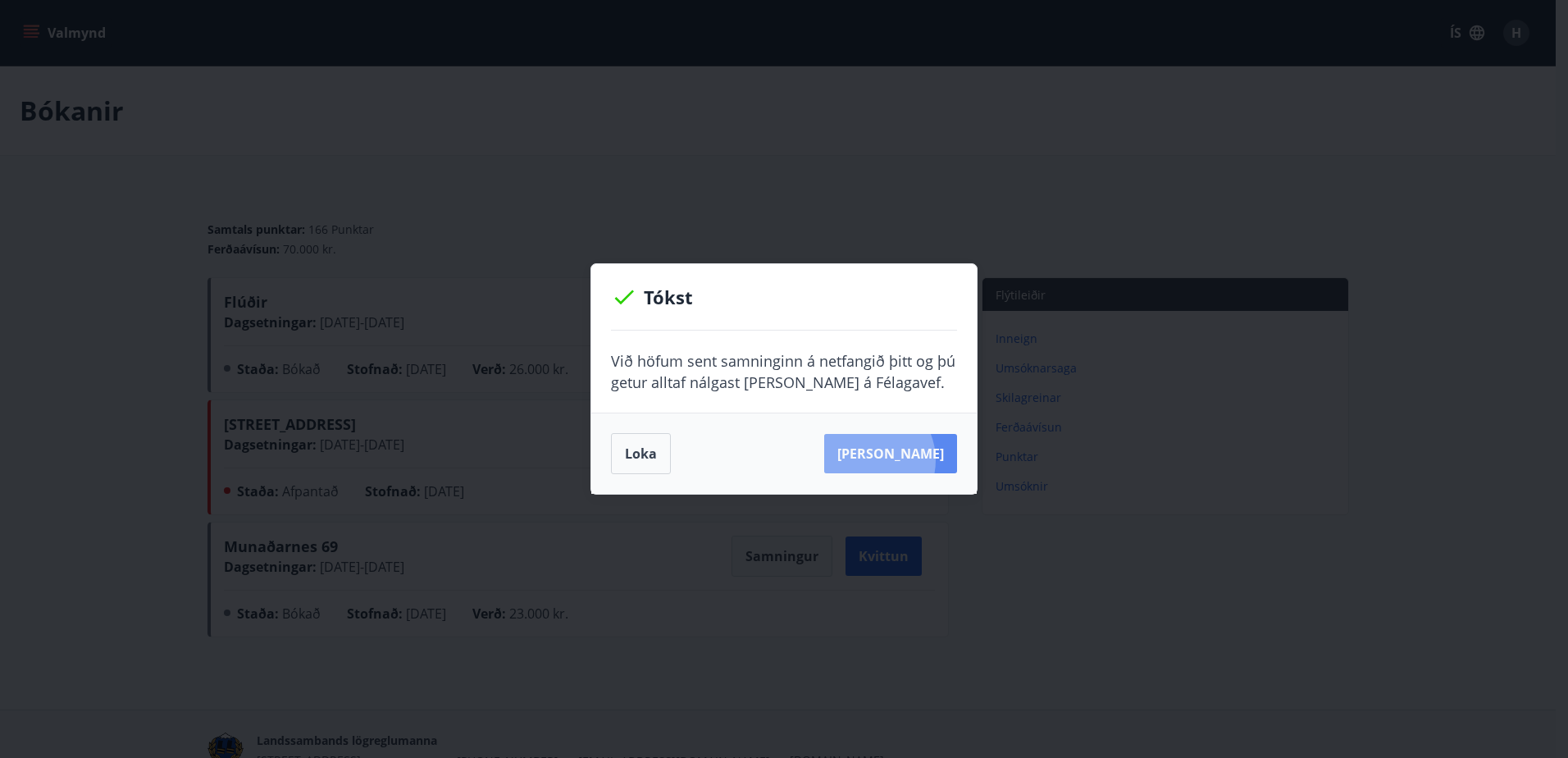
click at [891, 460] on button "Sjá samning" at bounding box center [891, 453] width 133 height 40
click at [635, 459] on button "Loka" at bounding box center [640, 452] width 59 height 41
